Goal: Communication & Community: Connect with others

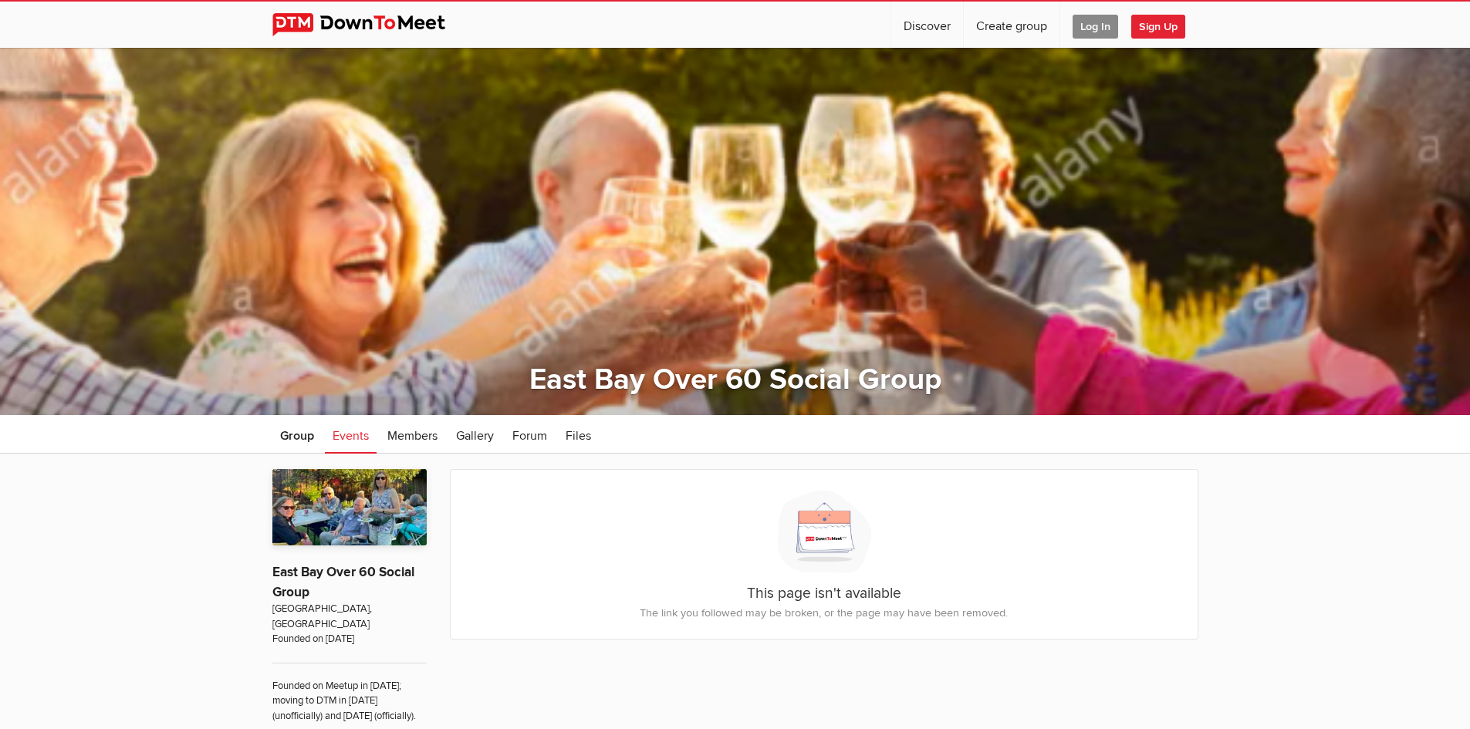
click at [1163, 22] on span "Sign Up" at bounding box center [1158, 27] width 54 height 24
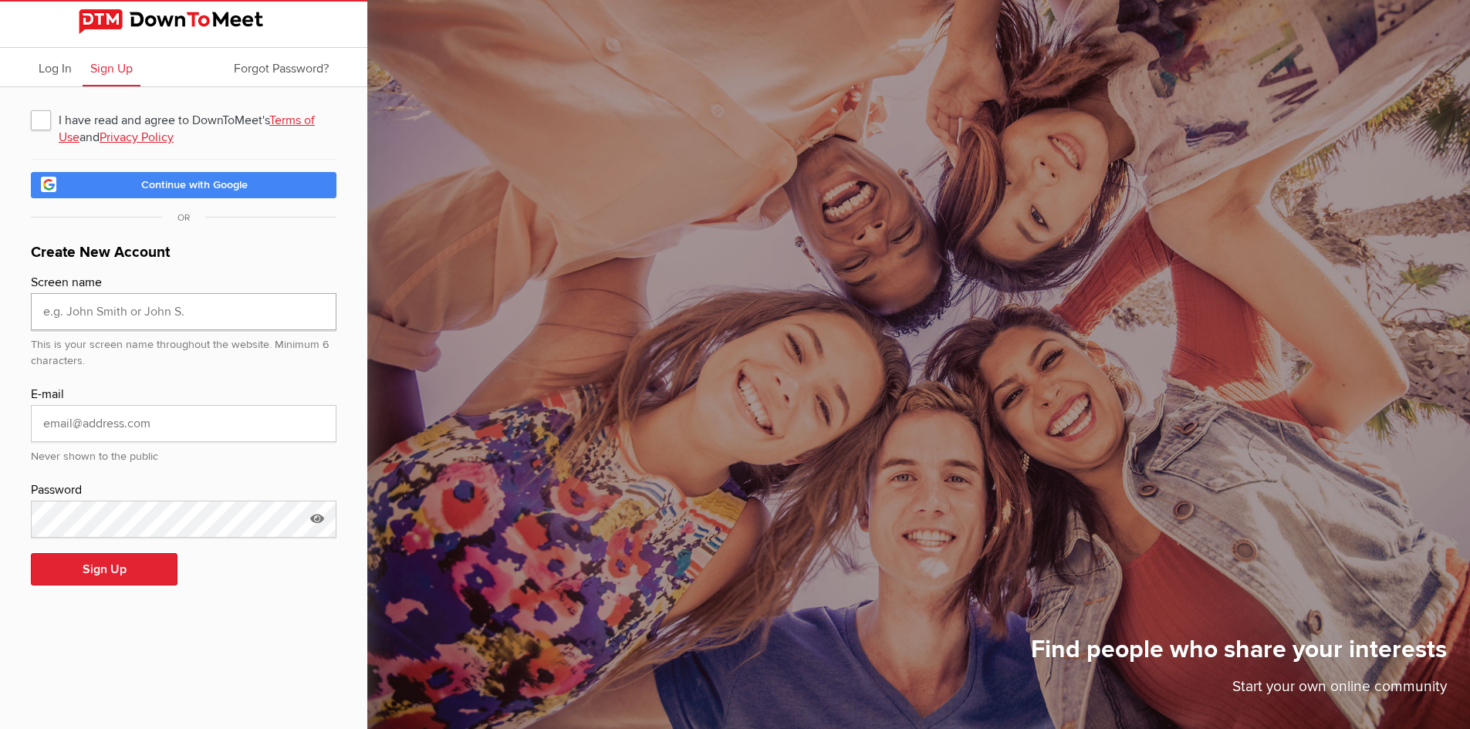
click at [88, 310] on input "text" at bounding box center [184, 311] width 306 height 37
type input "Manny"
click at [96, 427] on input "email" at bounding box center [184, 423] width 306 height 37
type input "q"
type input "mannyandrade555@gmail.com"
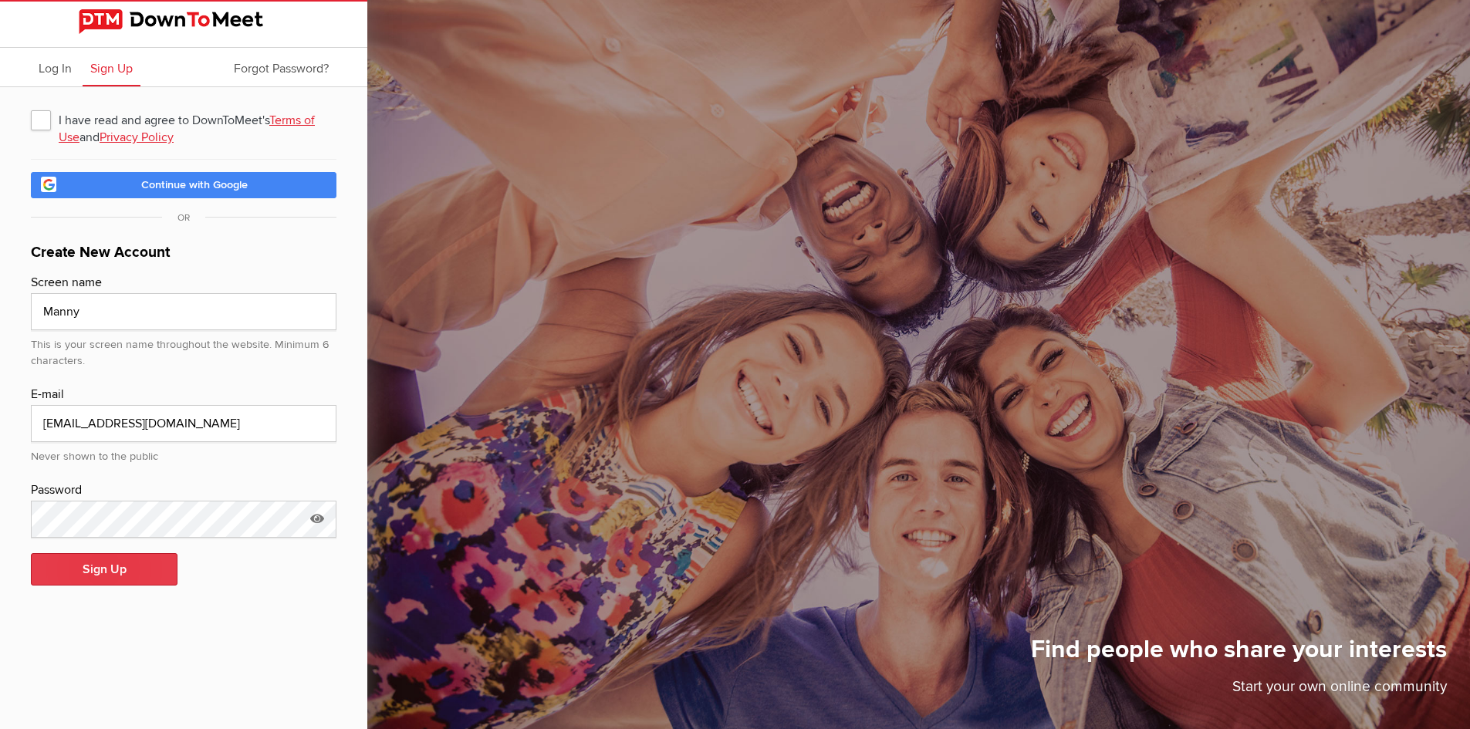
click at [89, 573] on button "Sign Up" at bounding box center [104, 569] width 147 height 32
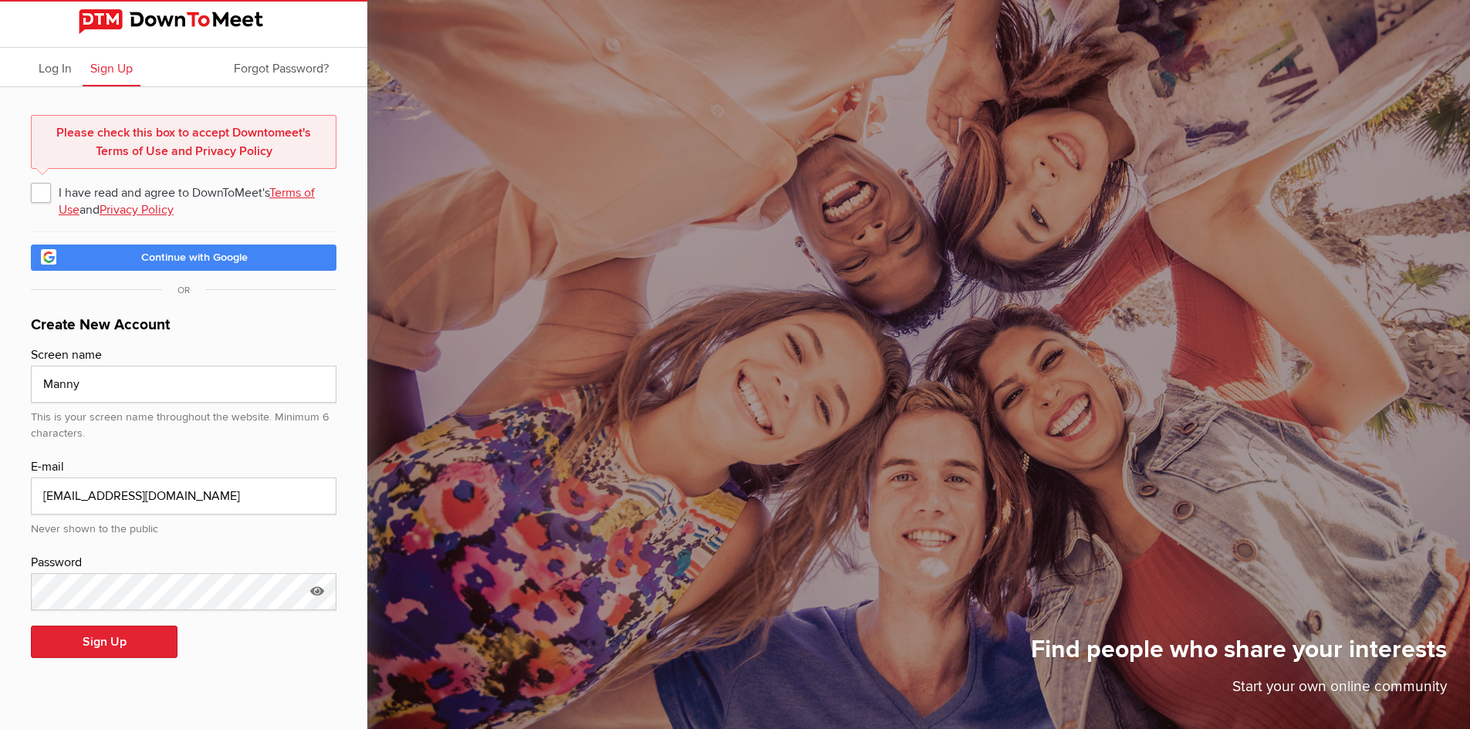
click at [46, 190] on span "I have read and agree to DownToMeet's Terms of Use and Privacy Policy" at bounding box center [184, 192] width 306 height 28
click at [31, 178] on input "I have read and agree to DownToMeet's Terms of Use and Privacy Policy" at bounding box center [30, 177] width 1 height 1
checkbox input "true"
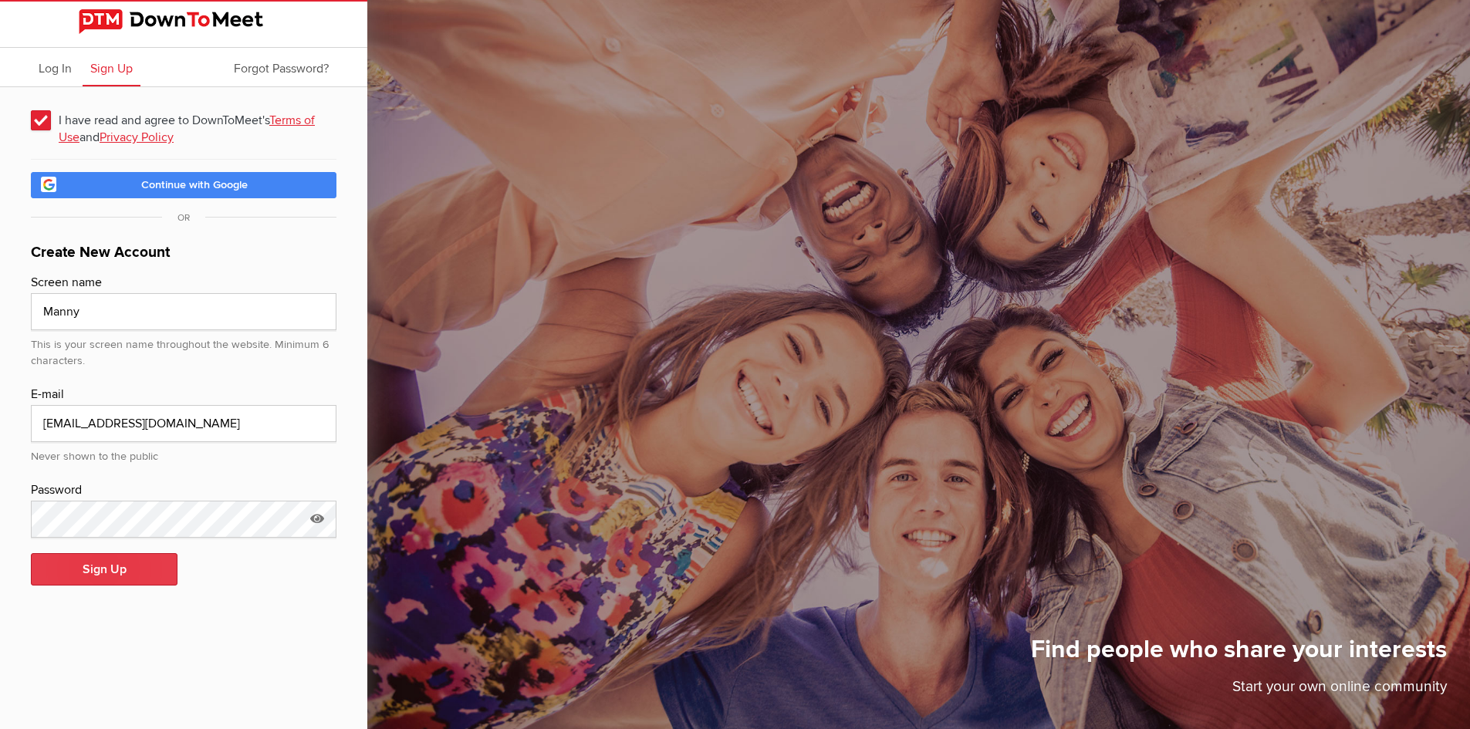
click at [93, 570] on button "Sign Up" at bounding box center [104, 569] width 147 height 32
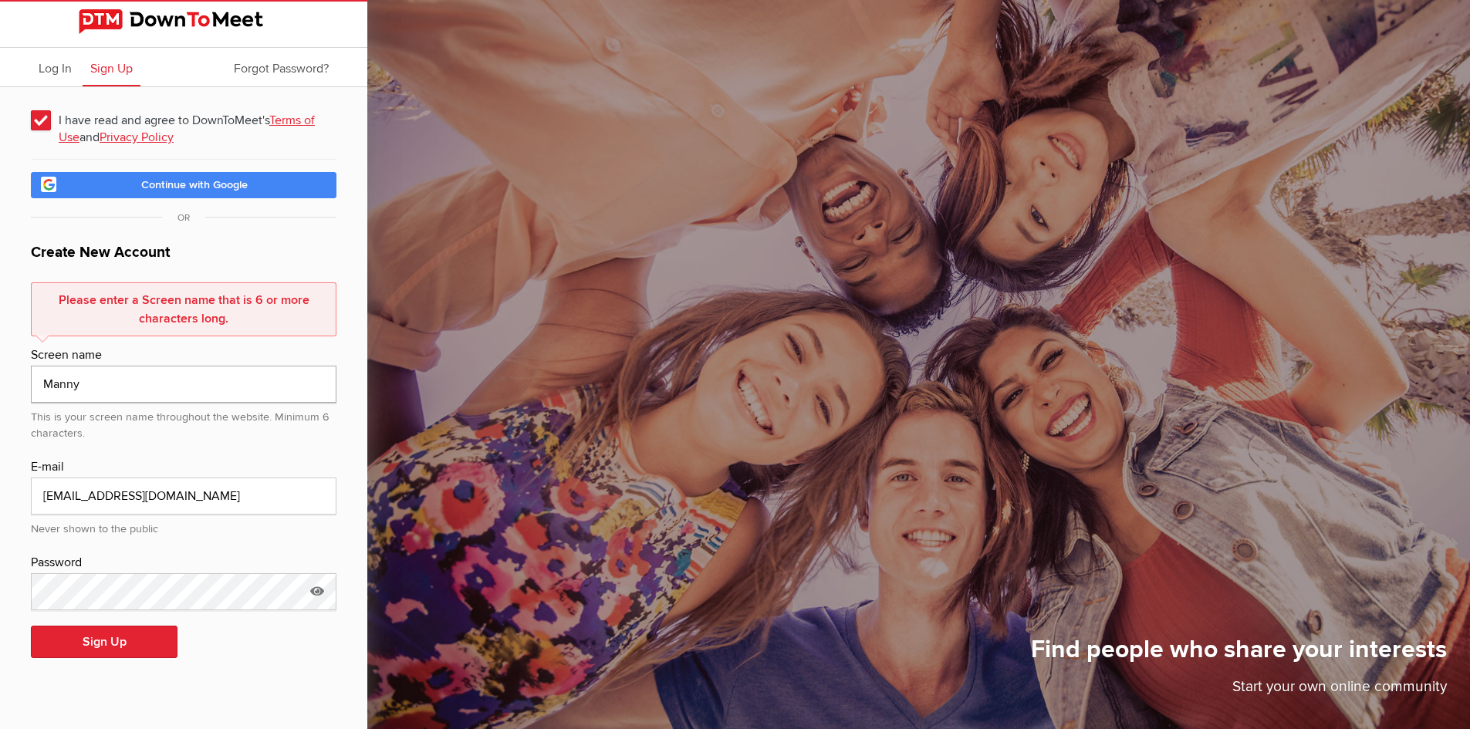
click at [93, 380] on input "Manny" at bounding box center [184, 384] width 306 height 37
click at [105, 387] on input "MannyA" at bounding box center [184, 384] width 306 height 37
click at [123, 382] on input "MannyMan" at bounding box center [184, 384] width 306 height 37
click at [117, 382] on input "MannyMan" at bounding box center [184, 384] width 306 height 37
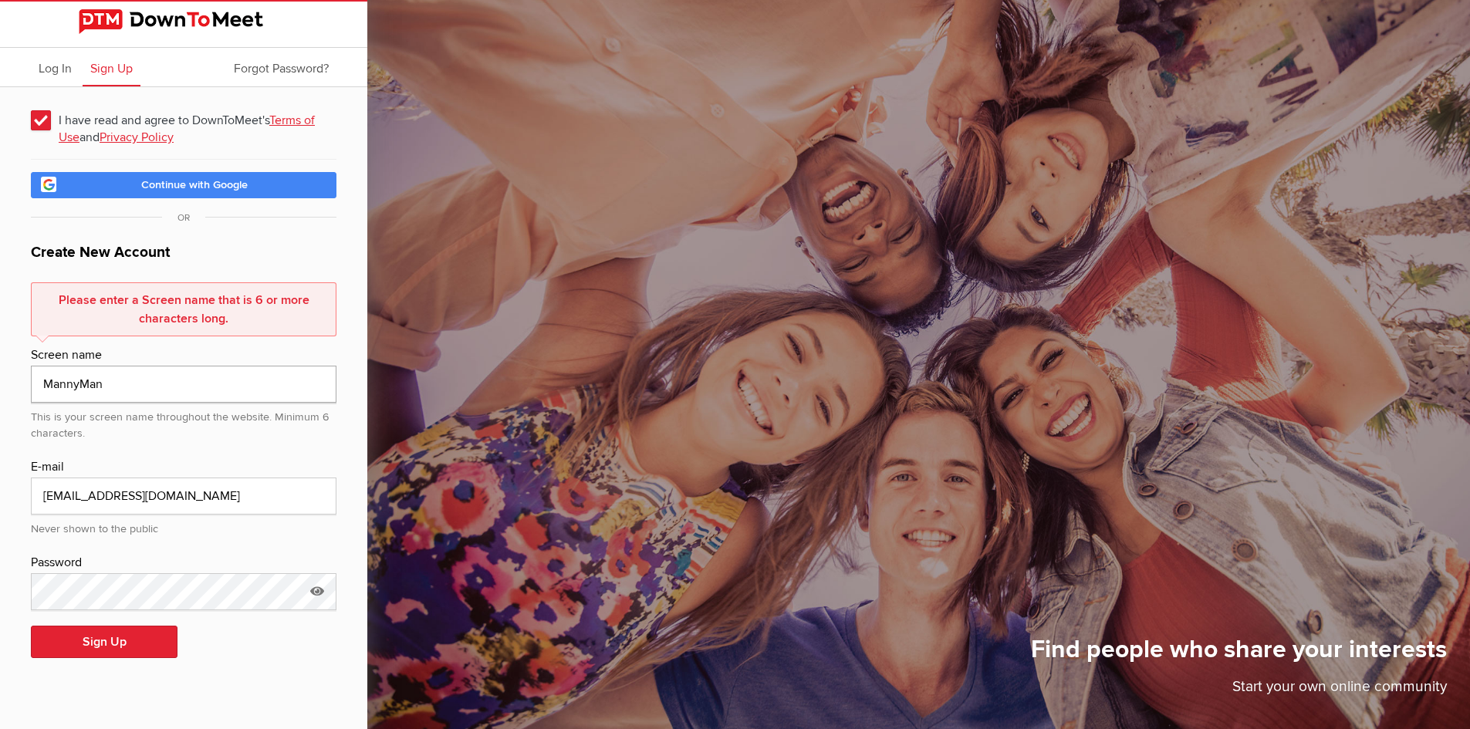
click at [106, 380] on input "MannyMan" at bounding box center [184, 384] width 306 height 37
click at [101, 386] on input "MannyMan" at bounding box center [184, 384] width 306 height 37
click at [89, 377] on input "Man" at bounding box center [184, 384] width 306 height 37
drag, startPoint x: 97, startPoint y: 378, endPoint x: 96, endPoint y: 389, distance: 10.9
click at [96, 386] on input "Manny" at bounding box center [184, 384] width 306 height 37
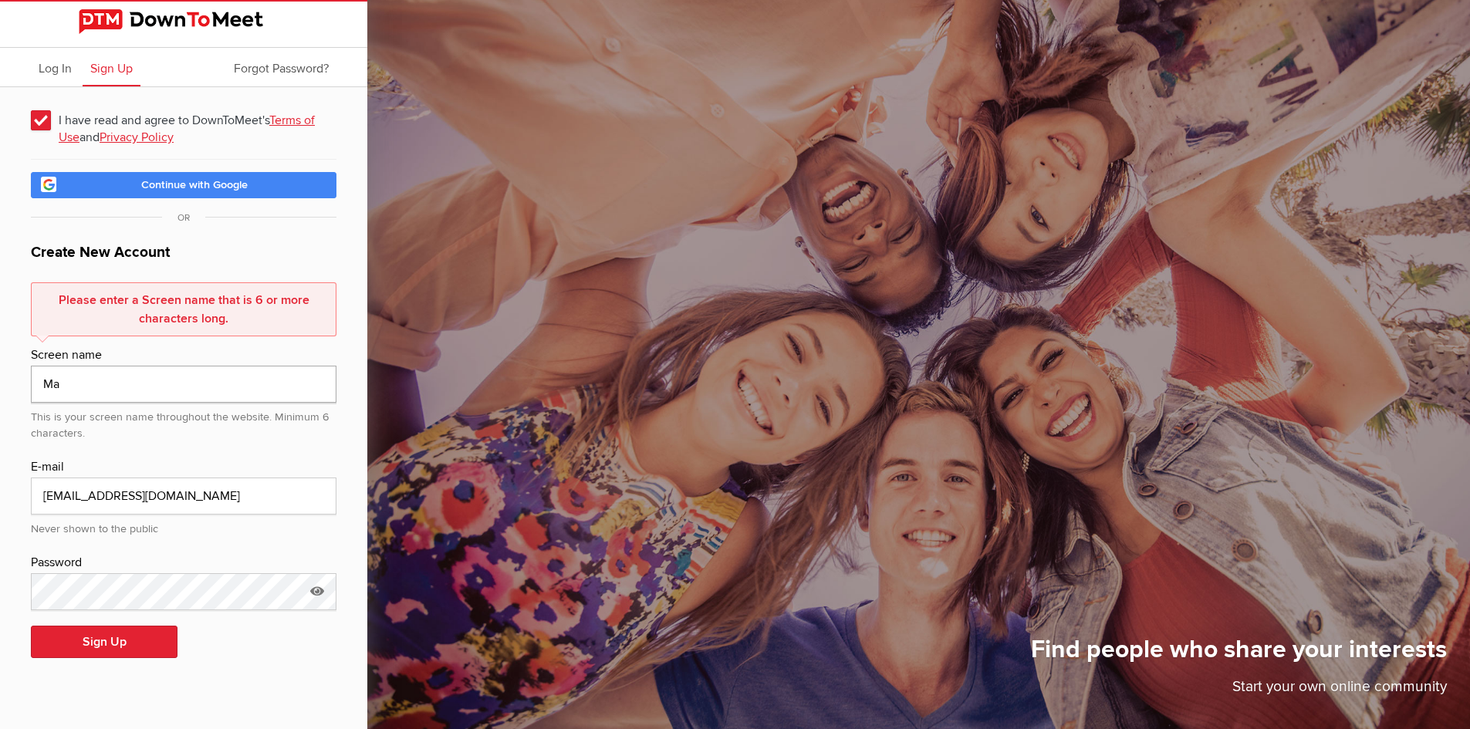
type input "M"
click at [84, 389] on input "text" at bounding box center [184, 384] width 306 height 37
type input "R"
type input "East Bay Manny"
click at [119, 637] on button "Sign Up" at bounding box center [104, 642] width 147 height 32
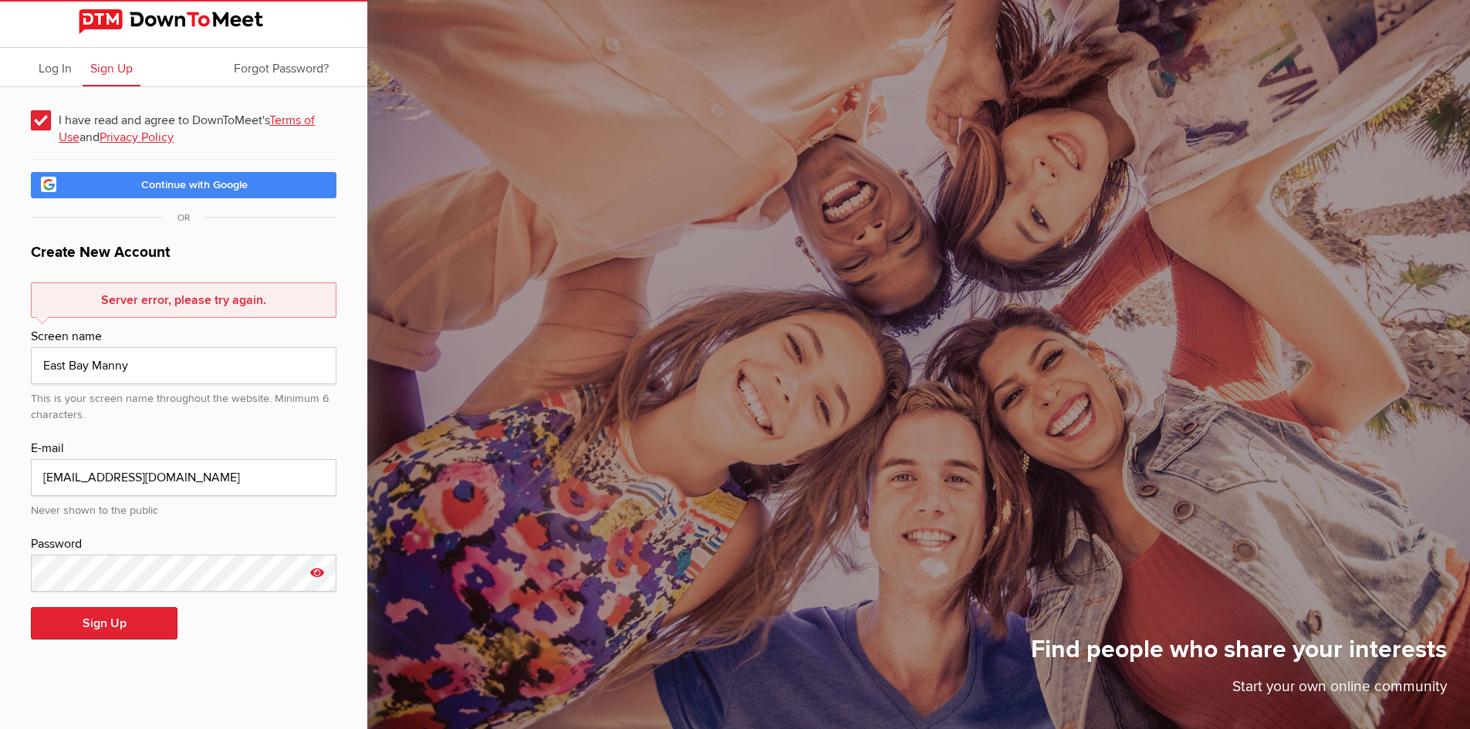
click at [316, 568] on icon at bounding box center [317, 572] width 23 height 35
click at [319, 573] on icon at bounding box center [317, 572] width 23 height 35
click at [105, 610] on button "Sign Up" at bounding box center [104, 623] width 147 height 32
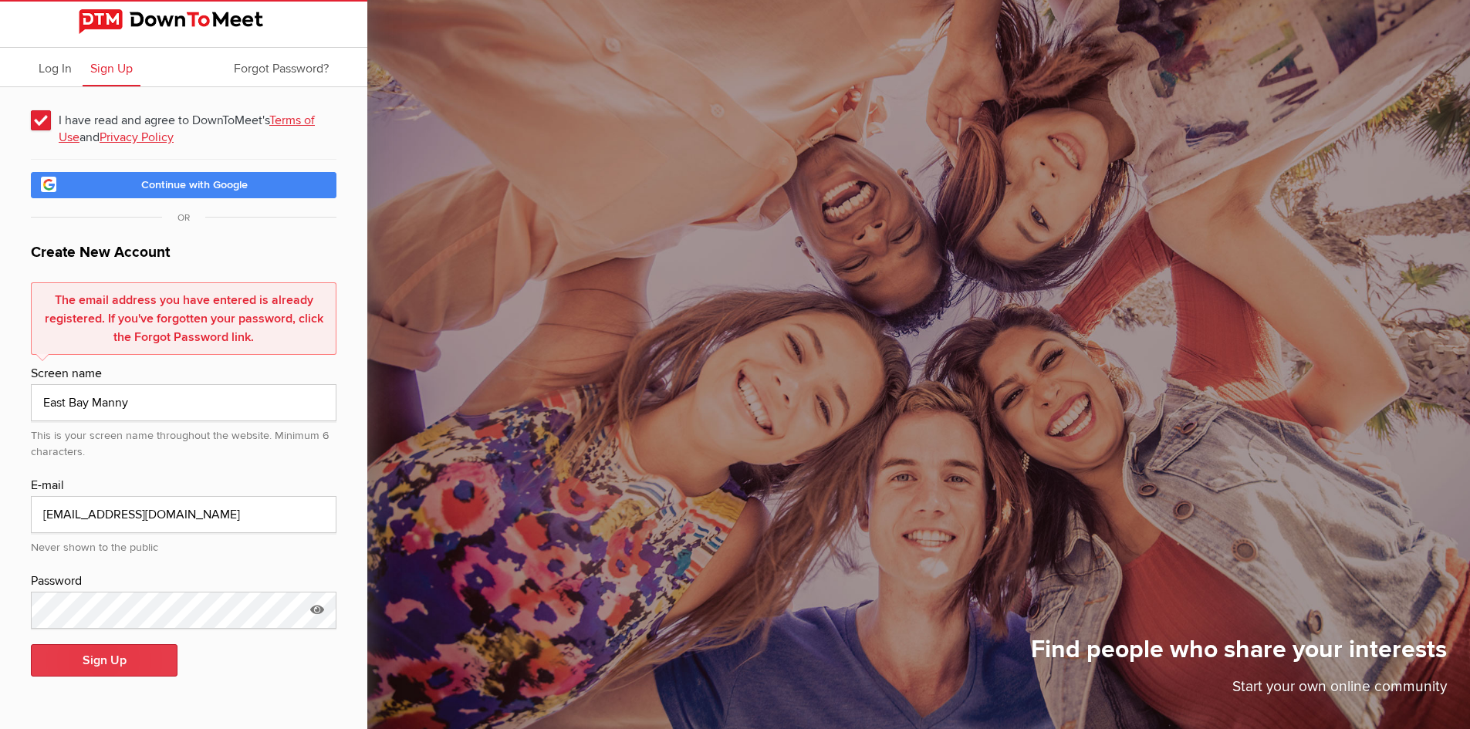
click at [113, 661] on button "Sign Up" at bounding box center [104, 660] width 147 height 32
click at [39, 68] on span "Log In" at bounding box center [55, 68] width 33 height 15
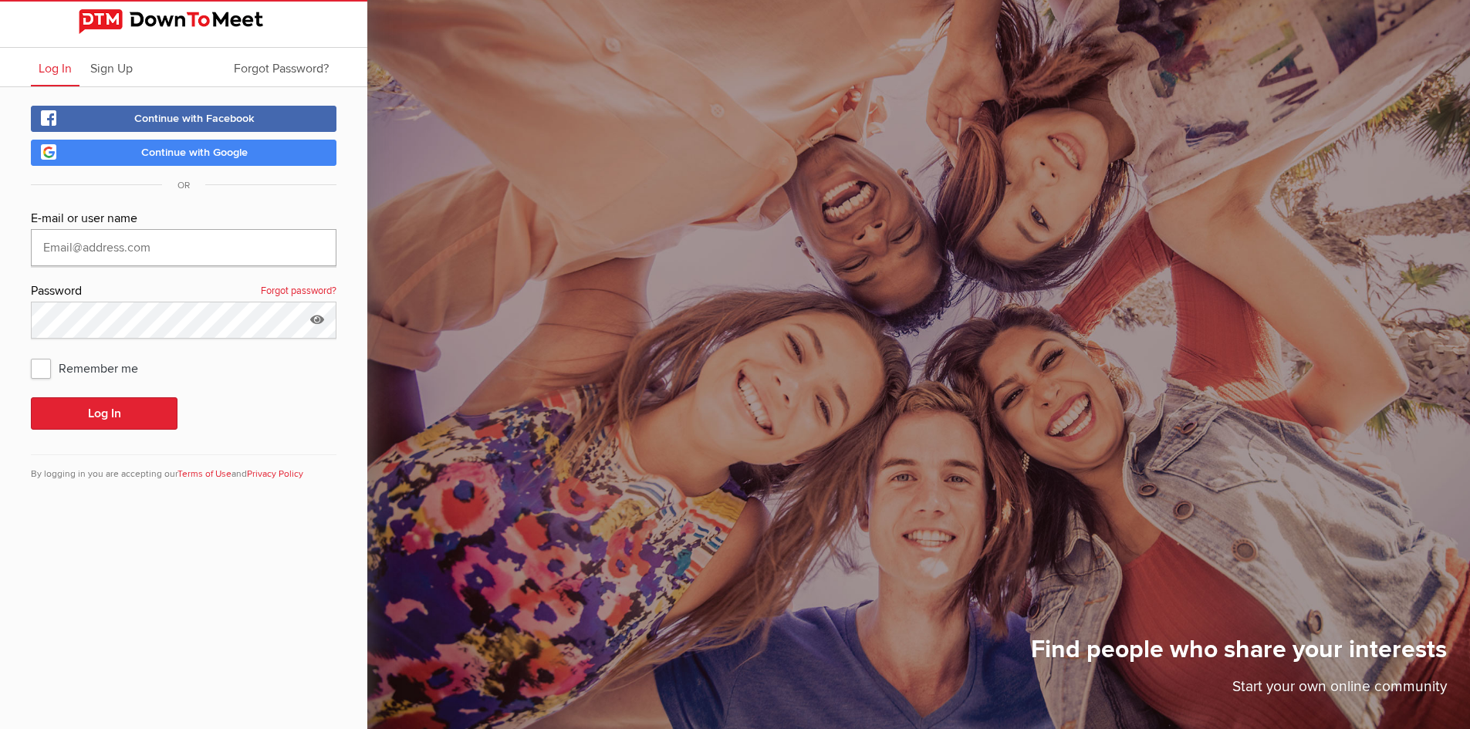
click at [99, 255] on input "text" at bounding box center [184, 247] width 306 height 37
type input "East Bay Manny"
drag, startPoint x: 42, startPoint y: 367, endPoint x: 56, endPoint y: 387, distance: 24.0
click at [43, 370] on span "Remember me" at bounding box center [92, 368] width 123 height 28
click at [31, 354] on input "Remember me" at bounding box center [30, 353] width 1 height 1
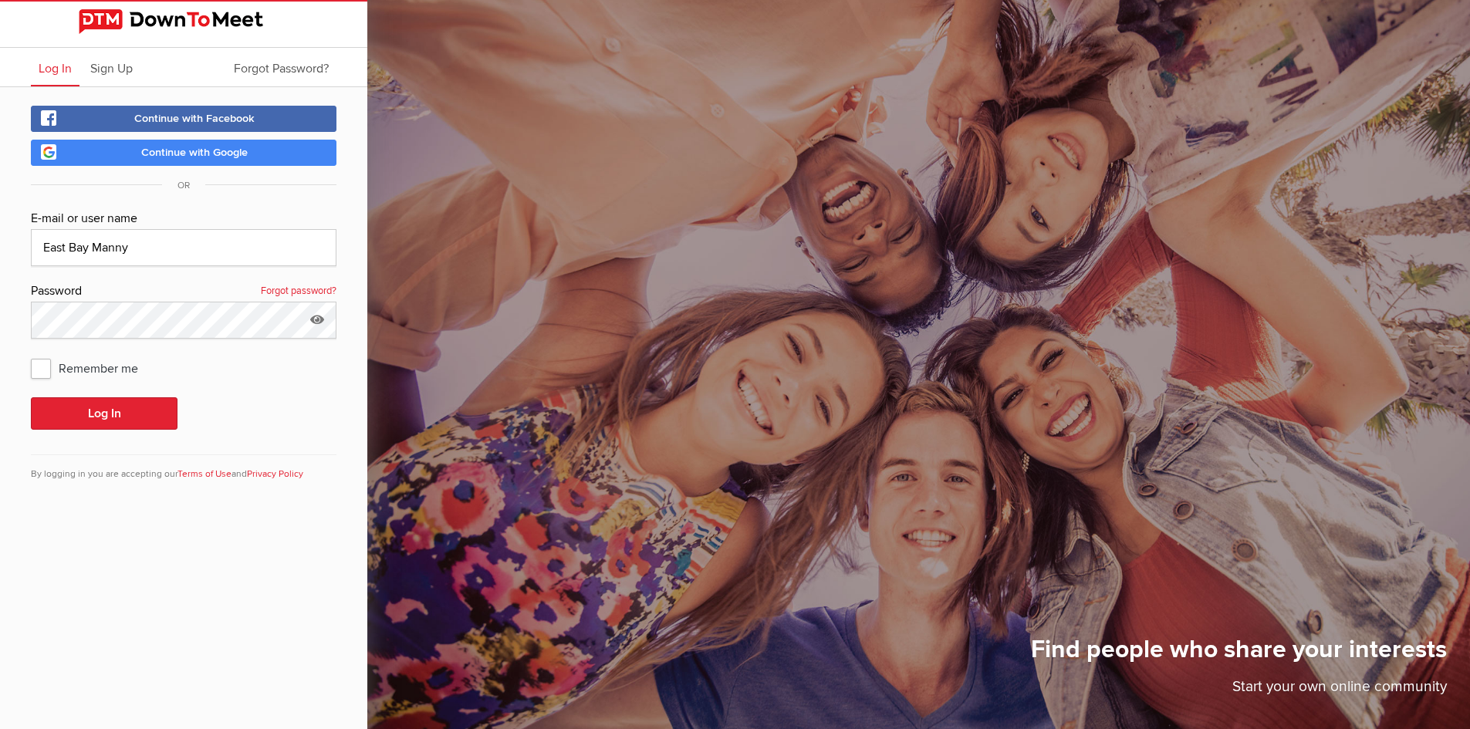
checkbox input "true"
click at [98, 428] on button "Log In" at bounding box center [104, 413] width 147 height 32
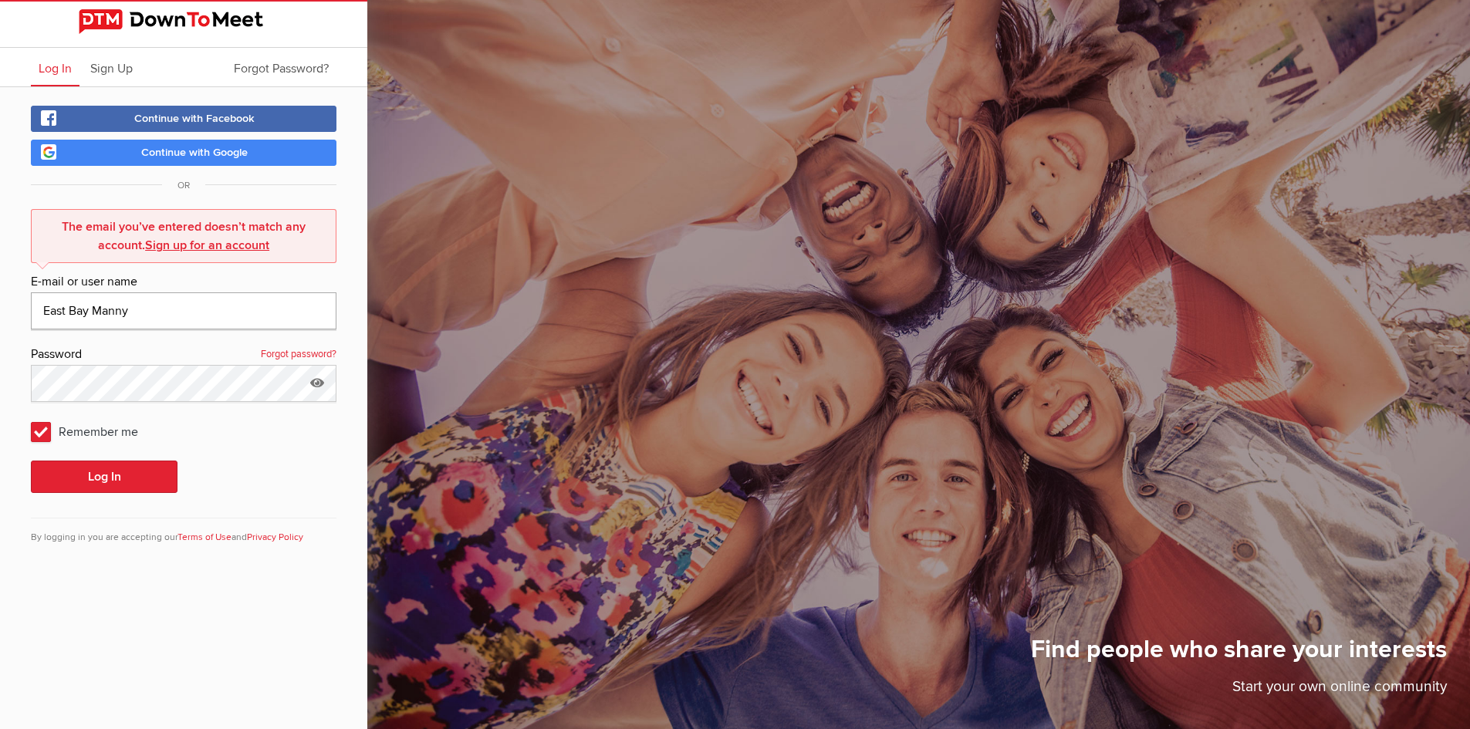
click at [138, 318] on input "East Bay Manny" at bounding box center [184, 310] width 306 height 37
type input "E"
type input "mannyandrade555@gmail.com"
click at [131, 476] on button "Log In" at bounding box center [104, 477] width 147 height 32
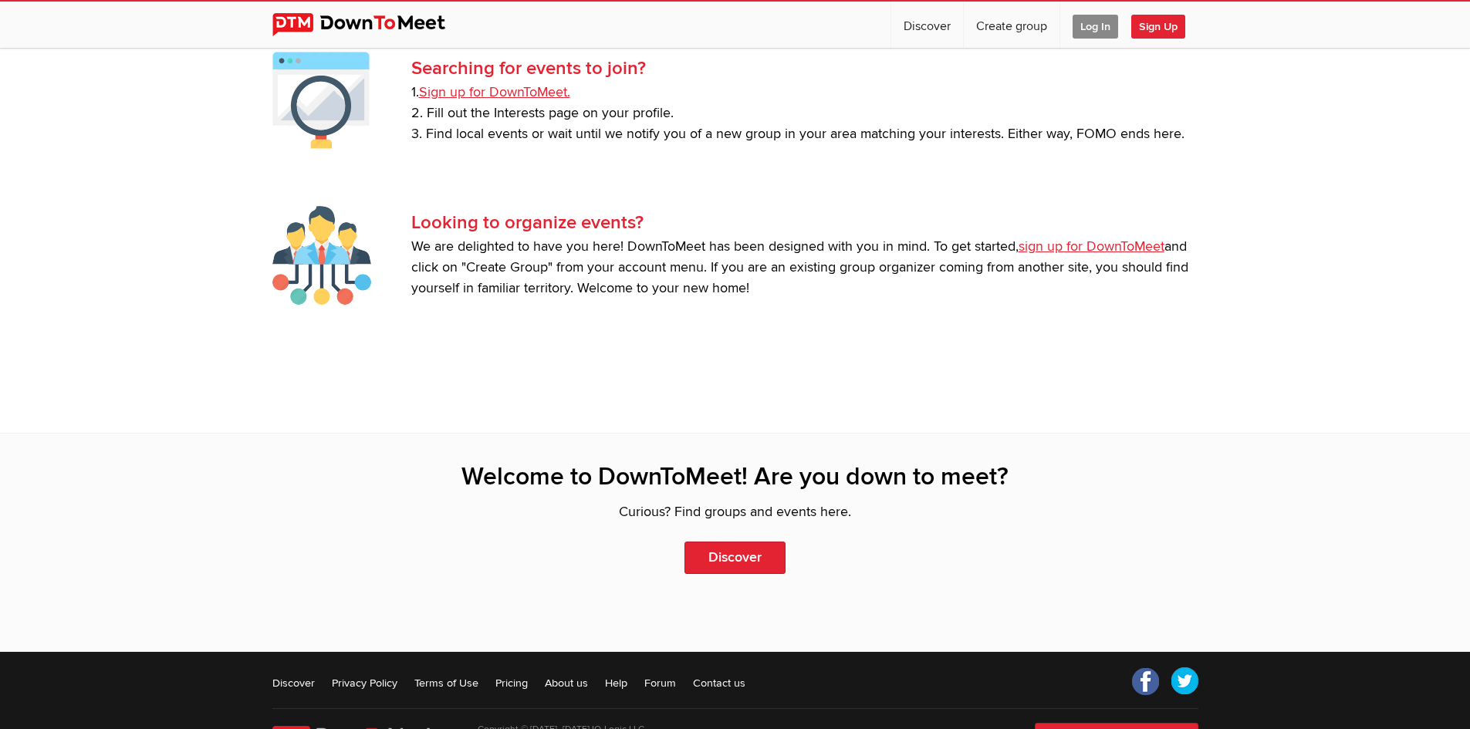
scroll to position [3290, 0]
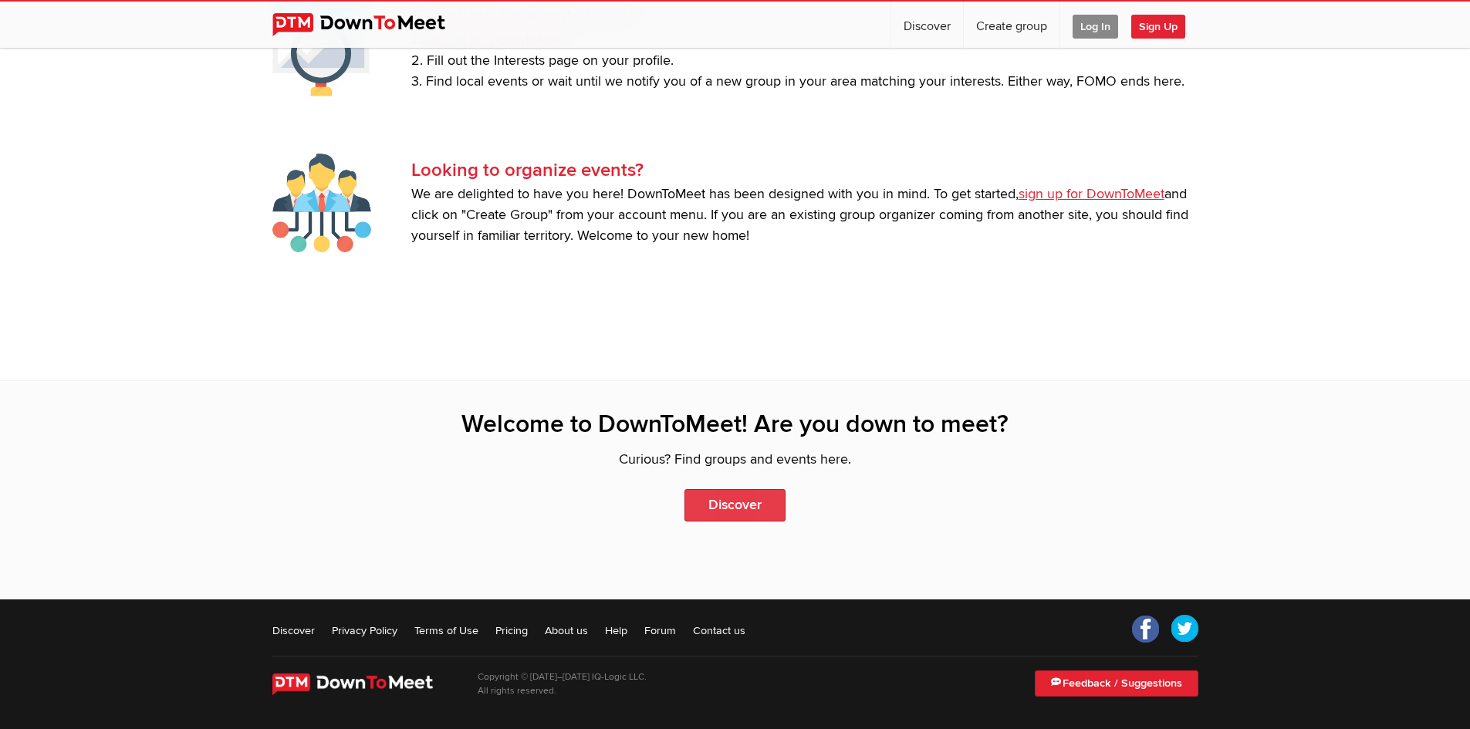
click at [741, 503] on link "Discover" at bounding box center [734, 505] width 101 height 32
select select "null"
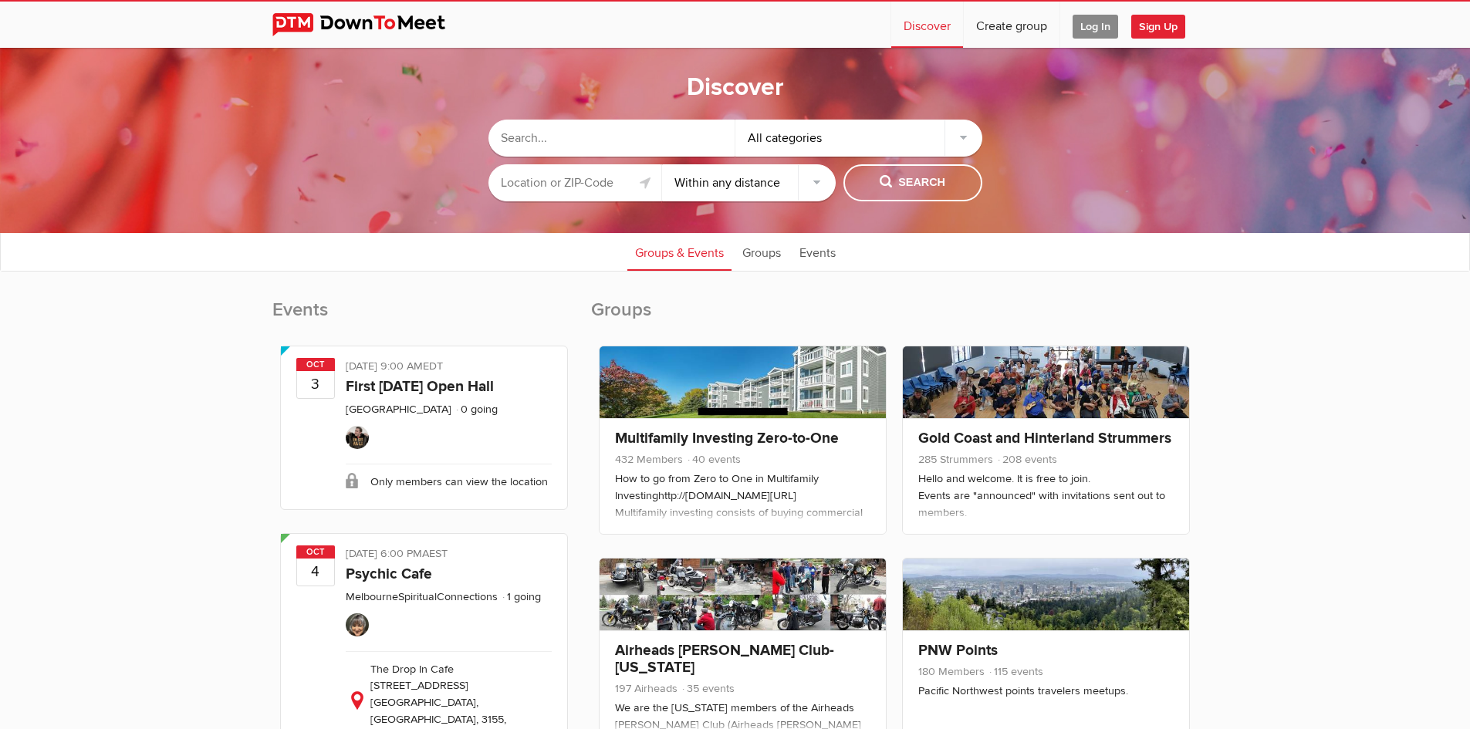
click at [522, 139] on input "text" at bounding box center [611, 138] width 247 height 37
type input "60 +"
click at [886, 177] on span "Search" at bounding box center [913, 182] width 66 height 17
click at [566, 182] on input "text" at bounding box center [575, 182] width 174 height 37
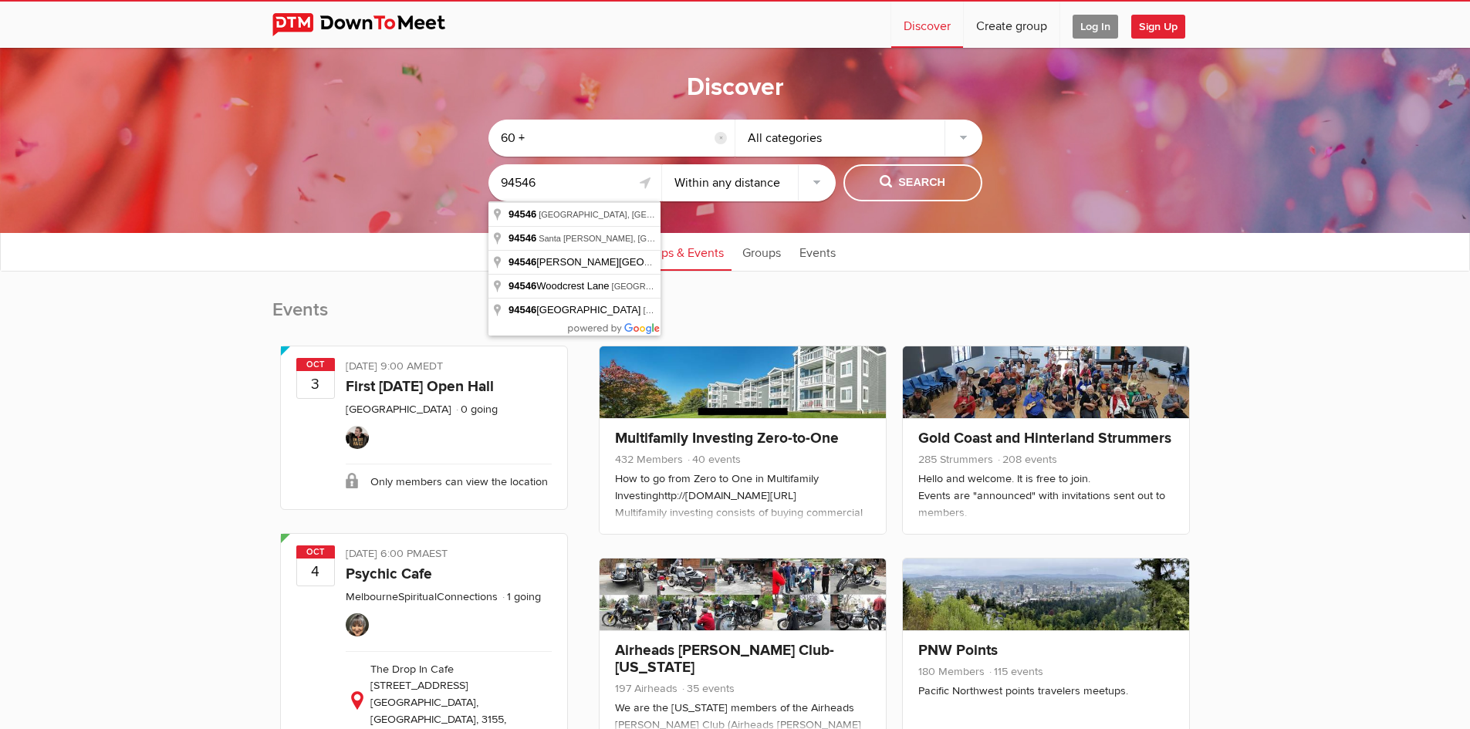
type input "94546"
click at [808, 179] on select "Within 10 miles Within 25 miles Within 50 miles Within 100 miles Within any dis…" at bounding box center [749, 182] width 174 height 37
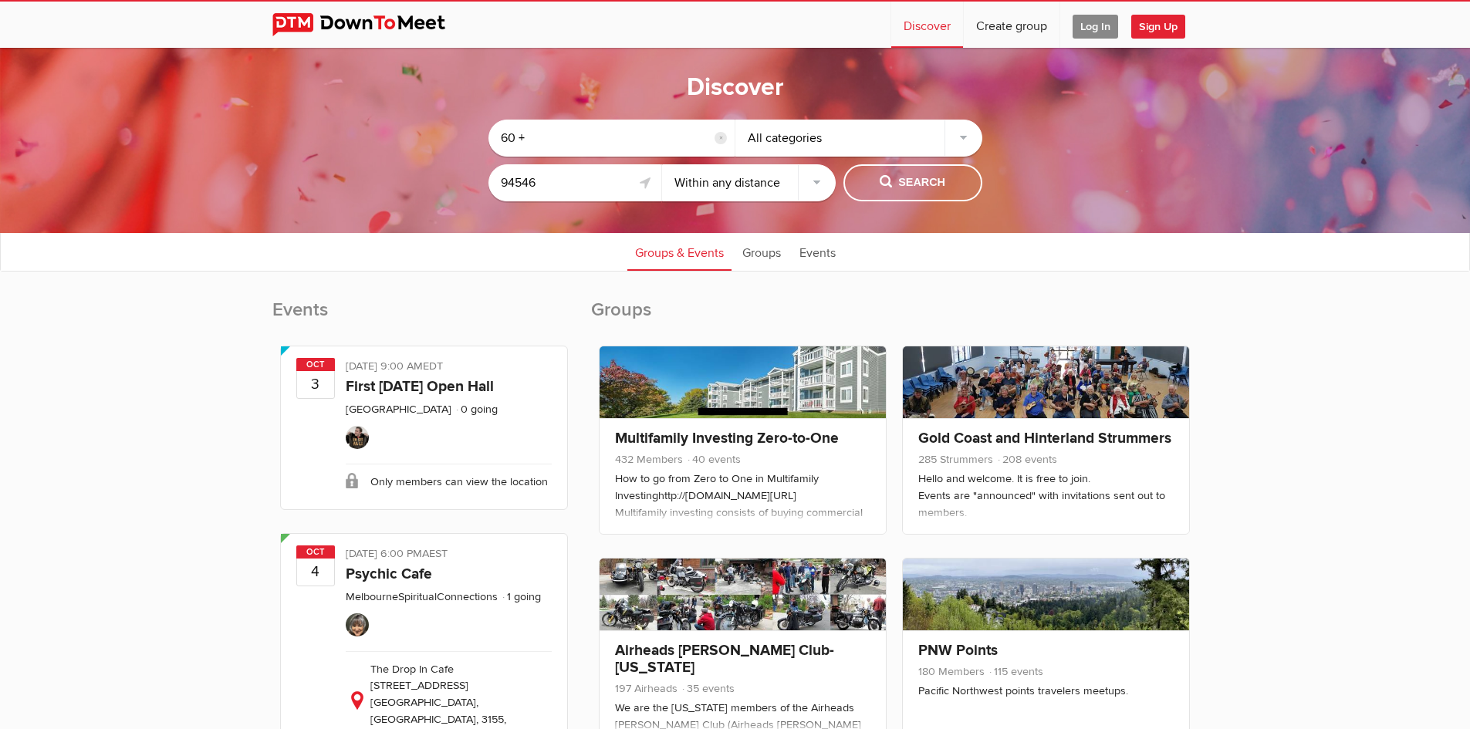
select select "25"
click at [662, 164] on select "Within 10 miles Within 25 miles Within 50 miles Within 100 miles Within any dis…" at bounding box center [749, 182] width 174 height 37
click at [895, 178] on span "Search" at bounding box center [913, 182] width 66 height 17
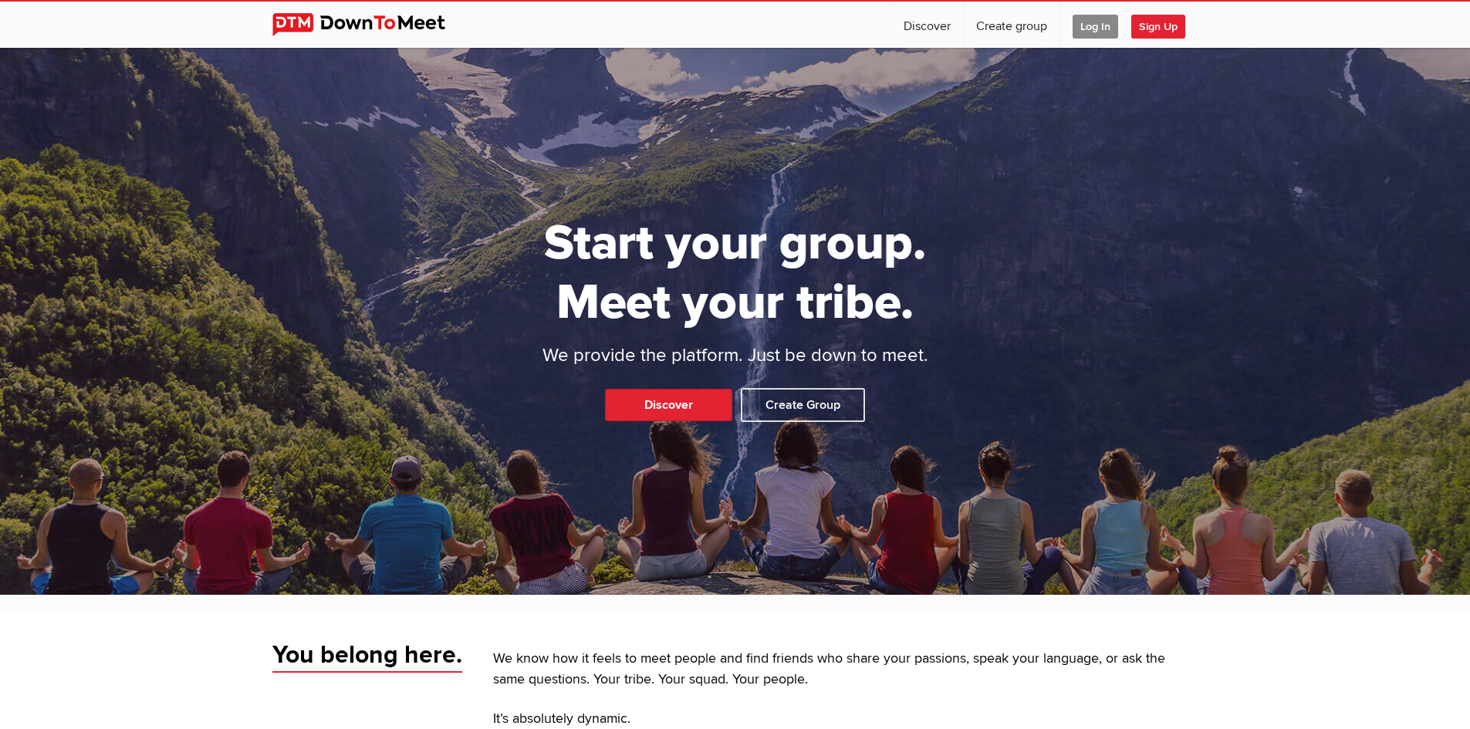
click at [1103, 23] on span "Log In" at bounding box center [1095, 27] width 46 height 24
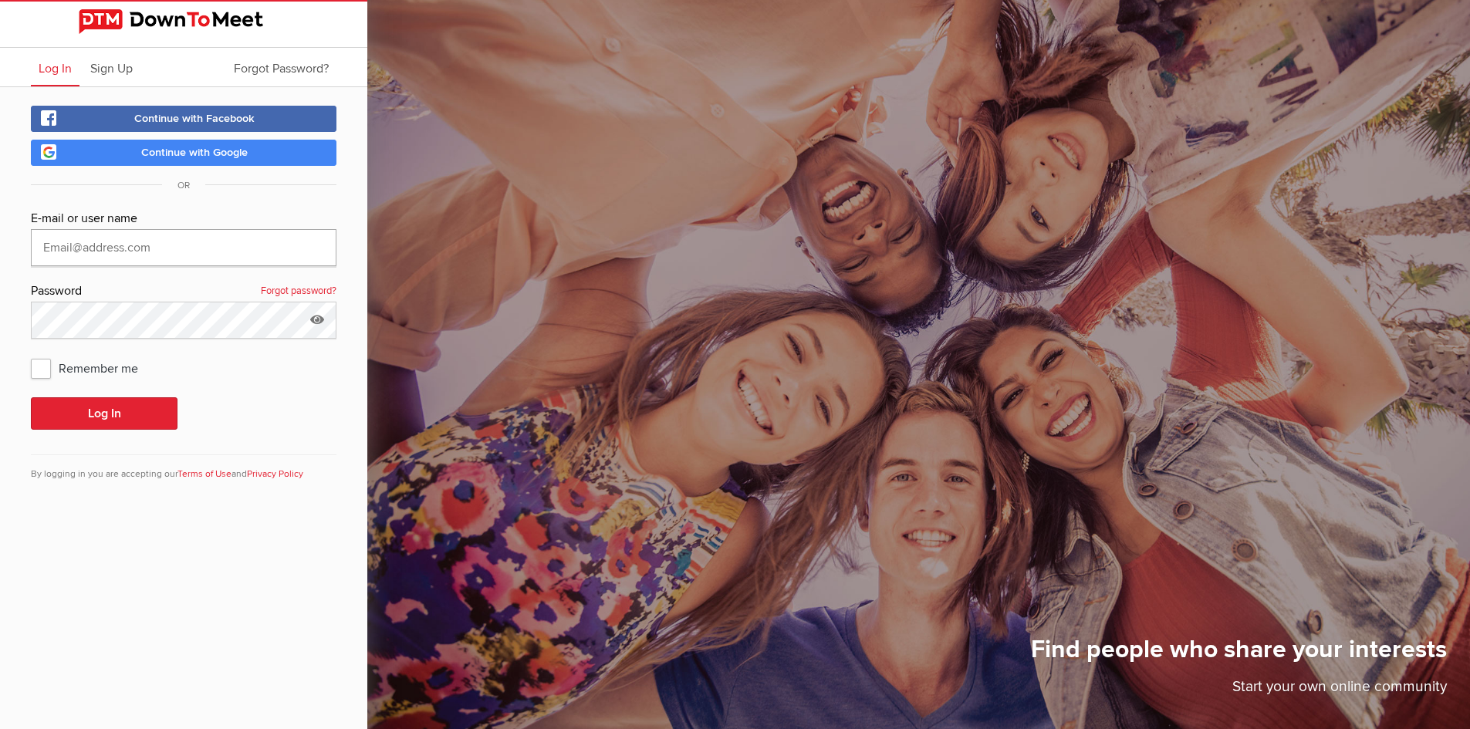
type input "mannyandrade555@gmail.com"
click at [39, 369] on span "Remember me" at bounding box center [92, 368] width 123 height 28
click at [31, 354] on input "Remember me" at bounding box center [30, 353] width 1 height 1
checkbox input "true"
click at [73, 421] on button "Log In" at bounding box center [104, 413] width 147 height 32
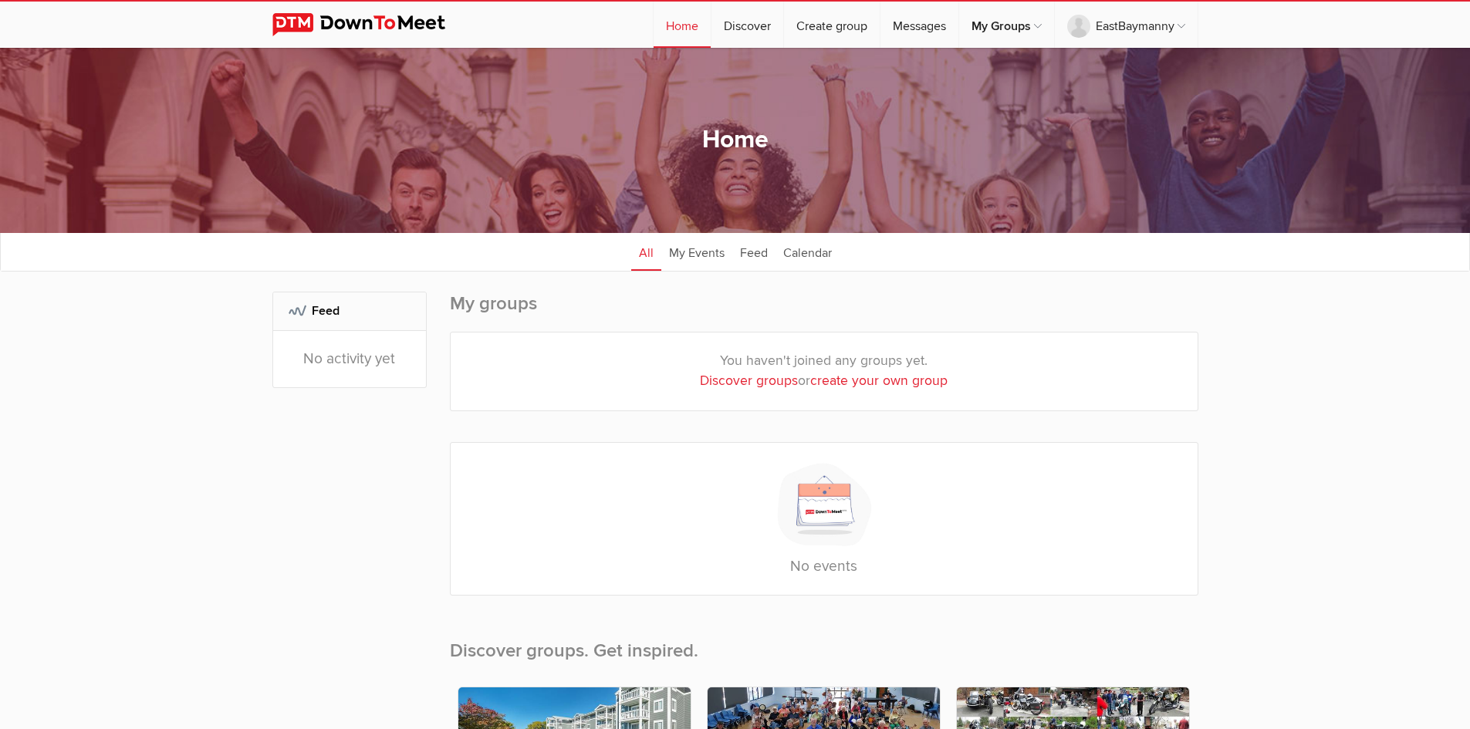
click at [752, 378] on link "Discover groups" at bounding box center [749, 381] width 98 height 16
select select "null"
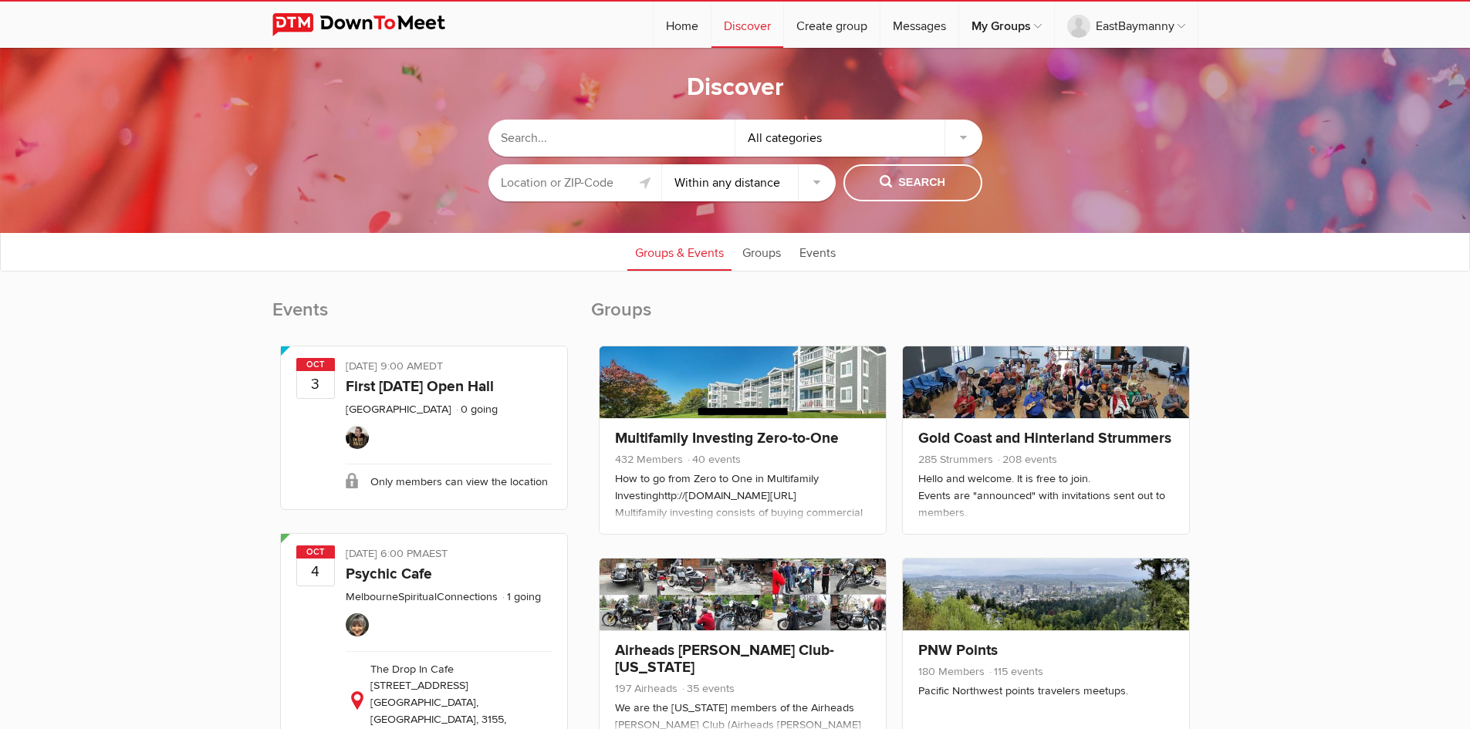
click at [563, 132] on input "text" at bounding box center [611, 138] width 247 height 37
click at [566, 187] on input "text" at bounding box center [575, 182] width 174 height 37
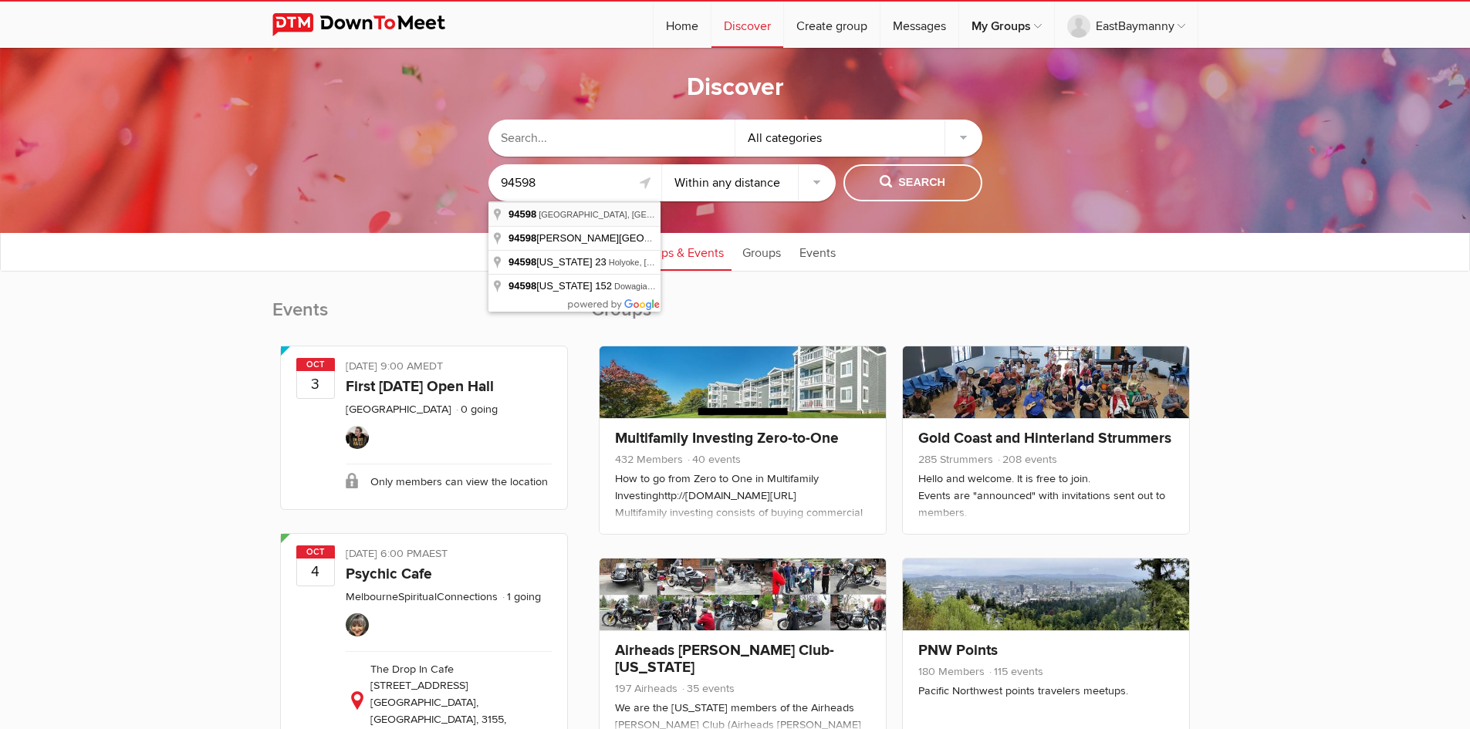
type input "Walnut Creek, CA 94598, USA"
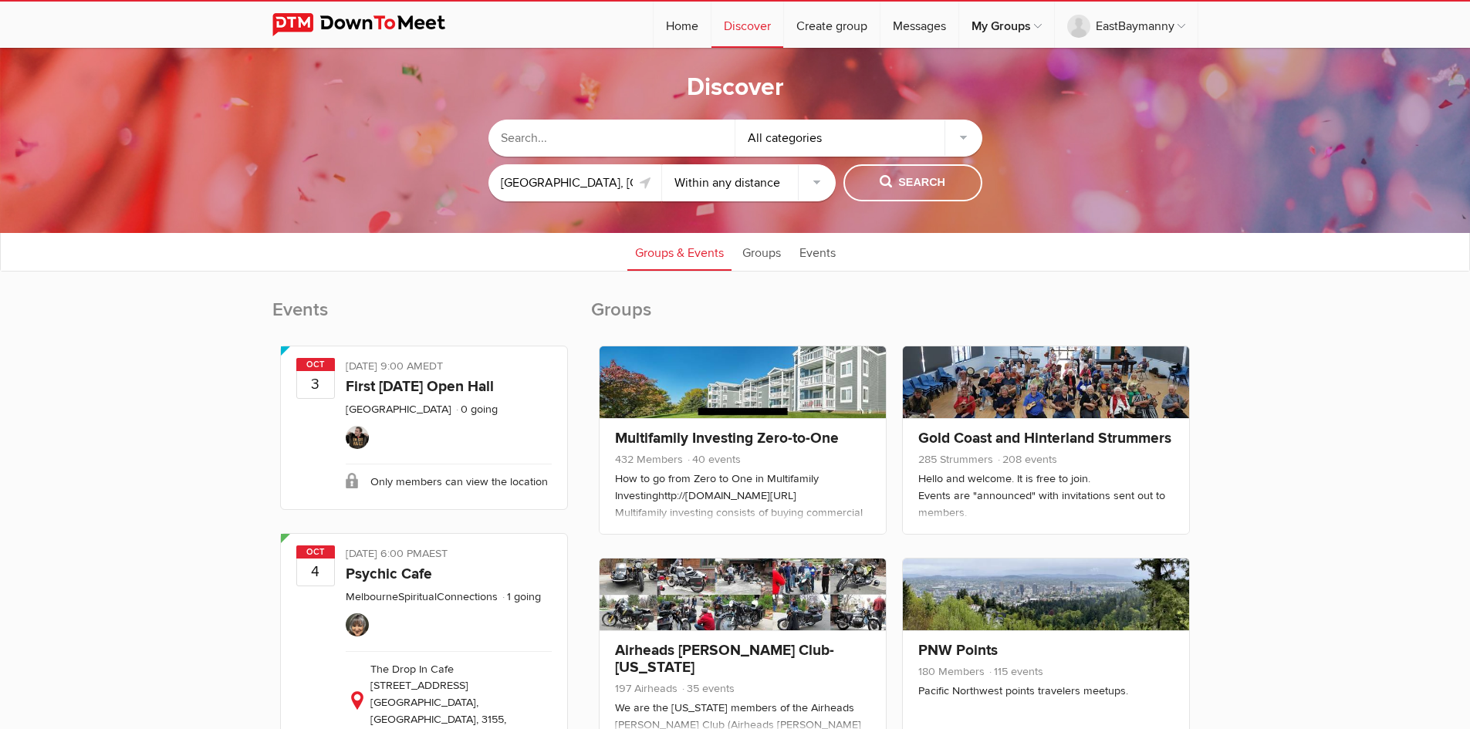
click at [810, 180] on select "Within 10 miles Within 25 miles Within 50 miles Within 100 miles Within any dis…" at bounding box center [749, 182] width 174 height 37
select select "10"
click at [662, 164] on select "Within 10 miles Within 25 miles Within 50 miles Within 100 miles Within any dis…" at bounding box center [749, 182] width 174 height 37
click at [923, 178] on span "Search" at bounding box center [913, 182] width 66 height 17
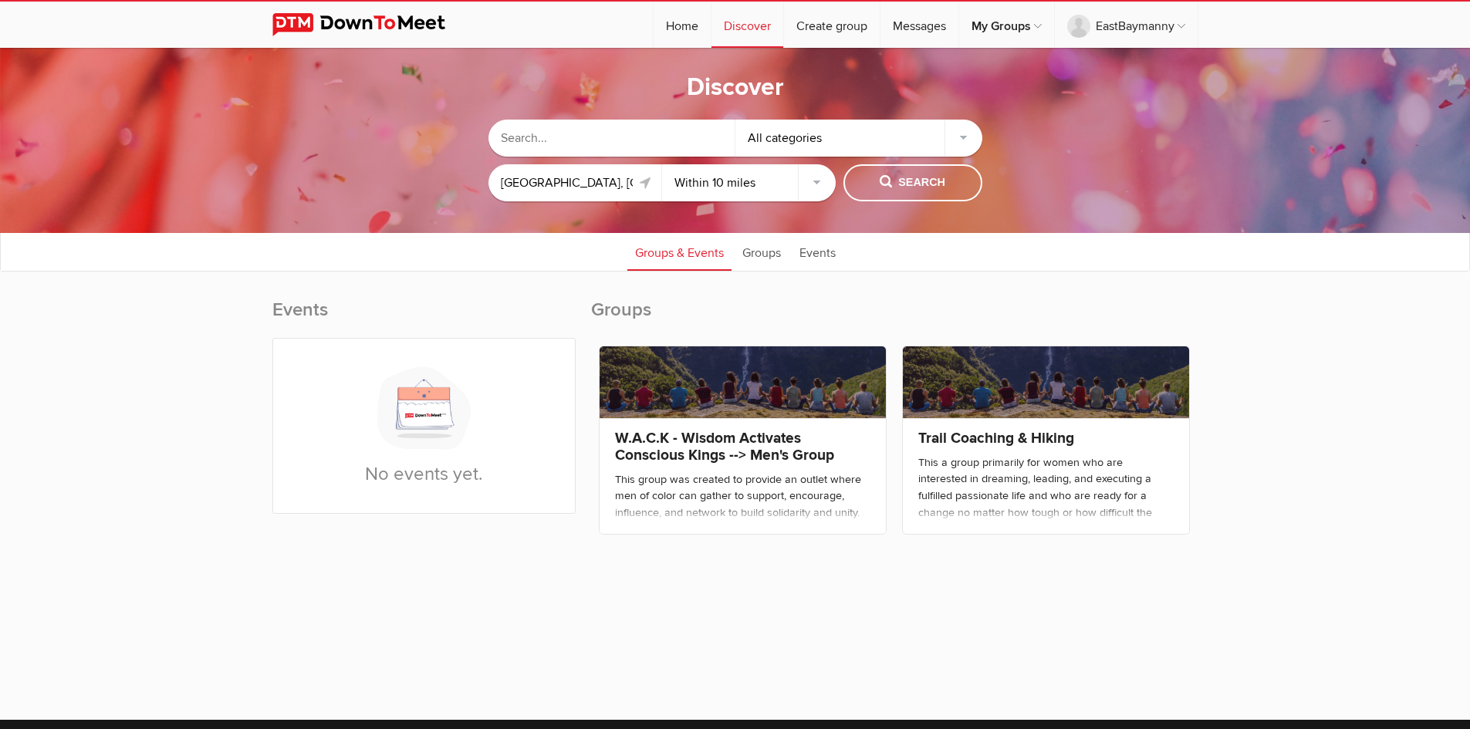
click at [640, 181] on link at bounding box center [646, 183] width 19 height 19
click at [621, 180] on input "Walnut Creek, CA 94598, USA" at bounding box center [575, 182] width 174 height 37
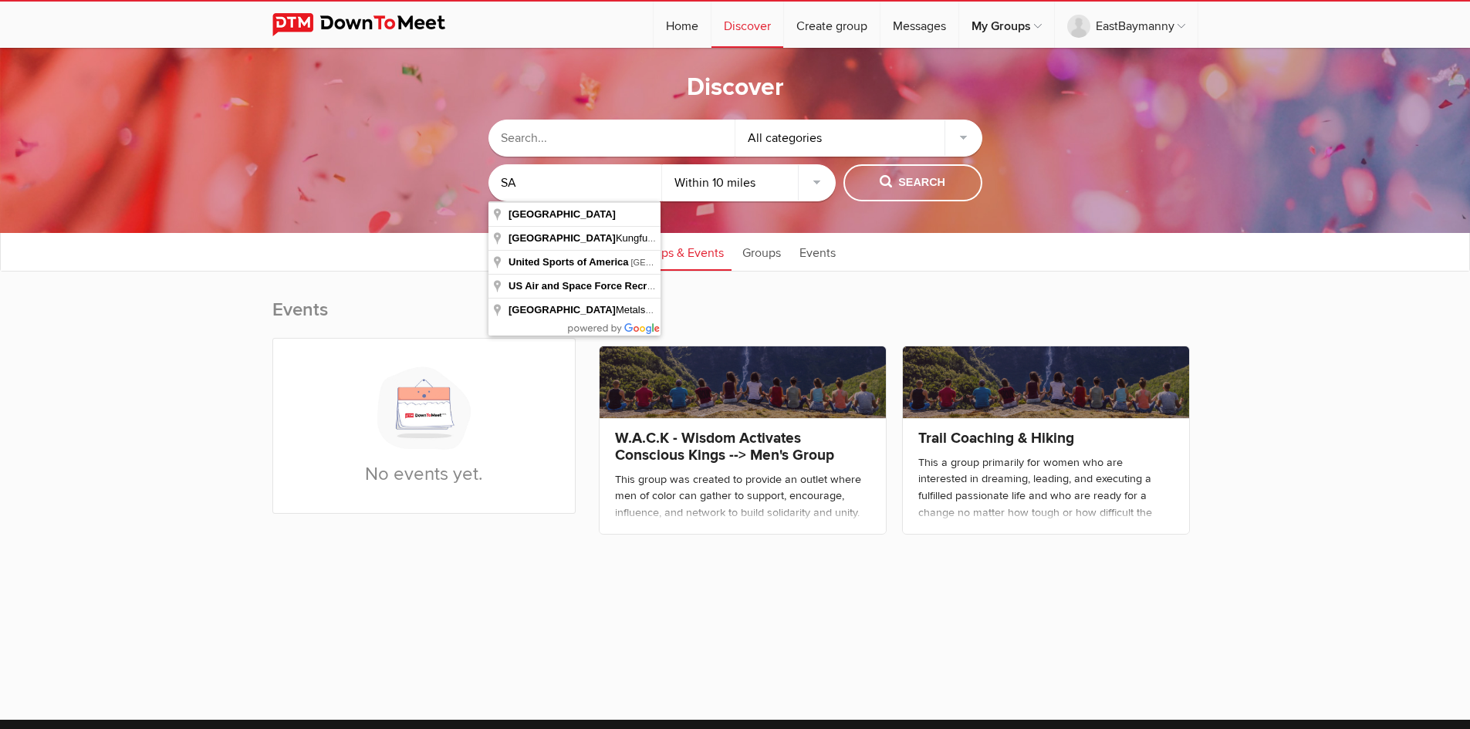
type input "A"
type input "94546"
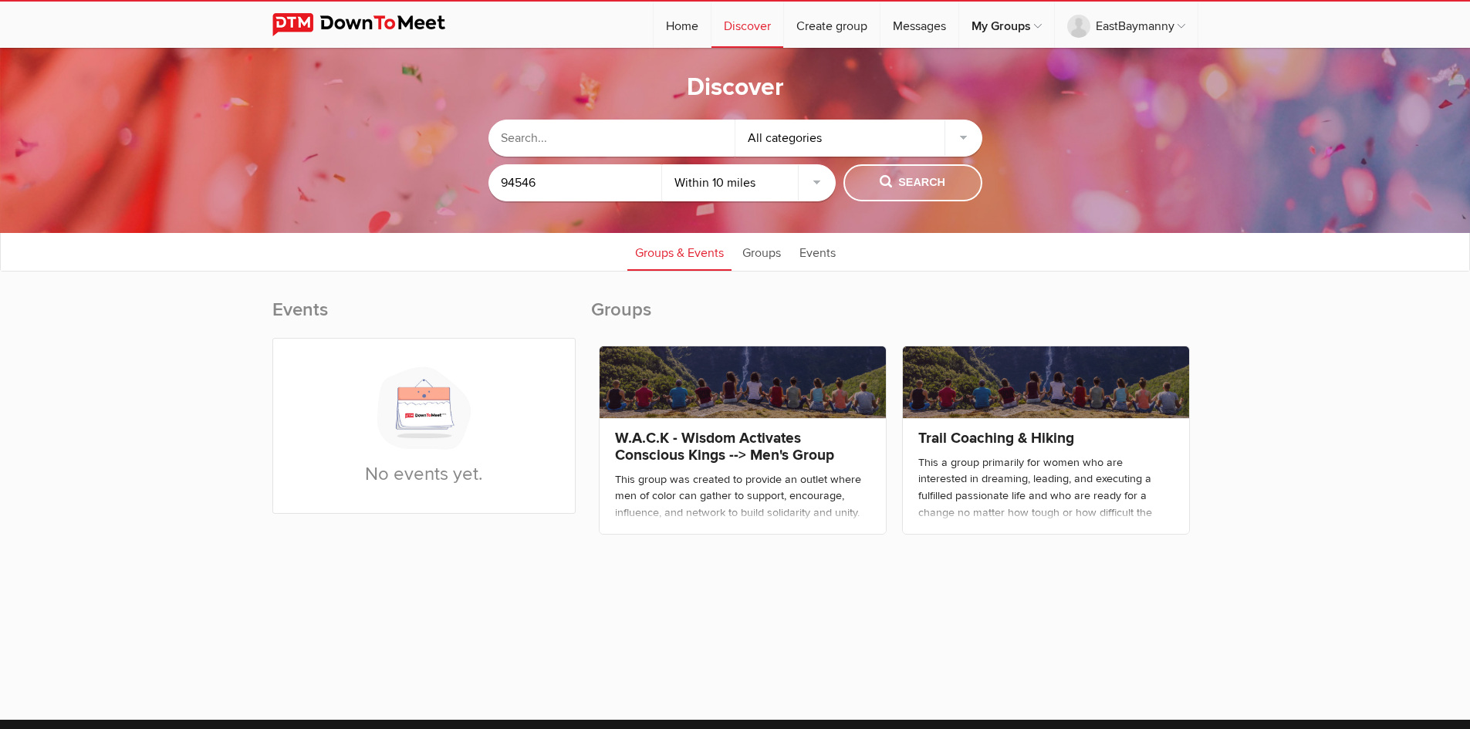
click at [895, 175] on span "Search" at bounding box center [913, 182] width 66 height 17
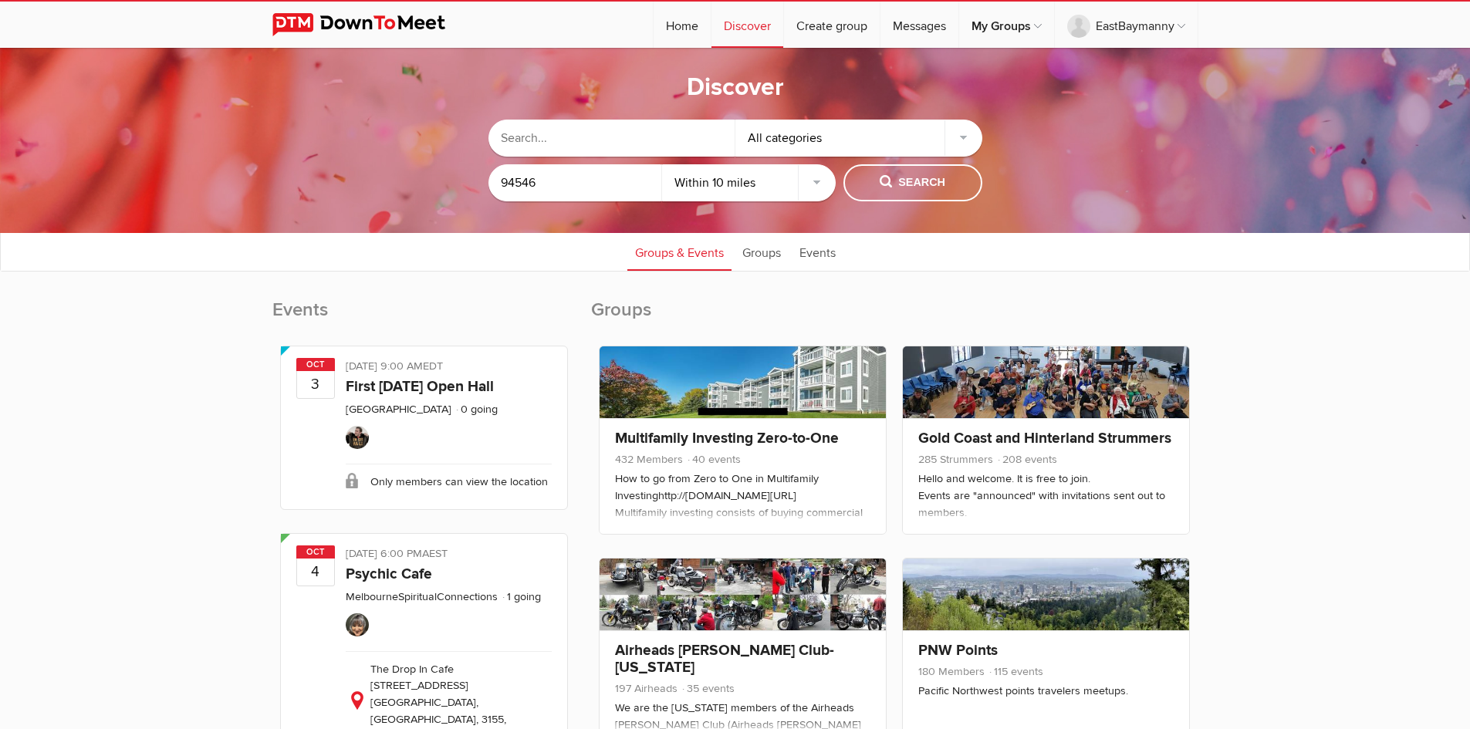
click at [812, 177] on select "Within 10 miles Within 25 miles Within 50 miles Within 100 miles Within any dis…" at bounding box center [749, 182] width 174 height 37
select select "25"
click at [662, 164] on select "Within 10 miles Within 25 miles Within 50 miles Within 100 miles Within any dis…" at bounding box center [749, 182] width 174 height 37
click at [908, 170] on button "Search" at bounding box center [912, 182] width 139 height 37
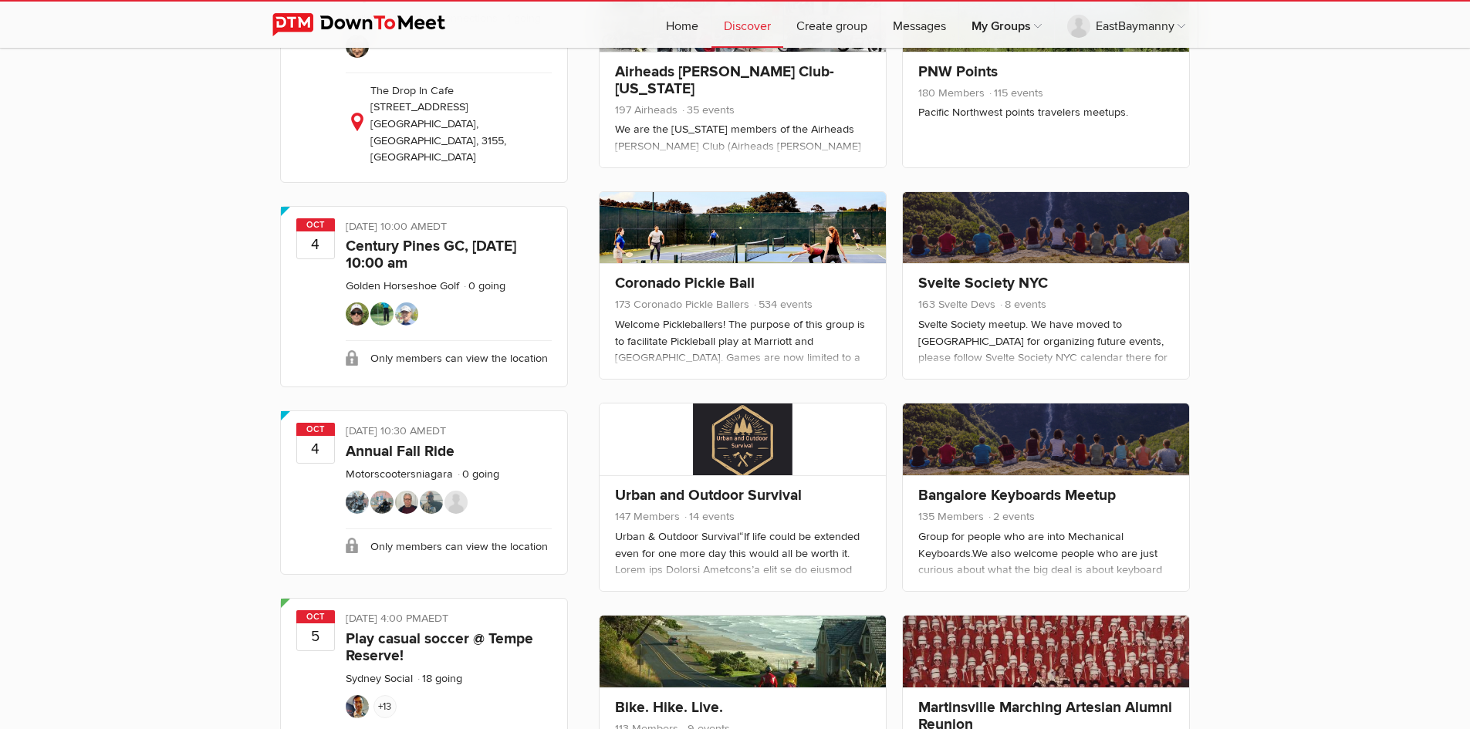
scroll to position [386, 0]
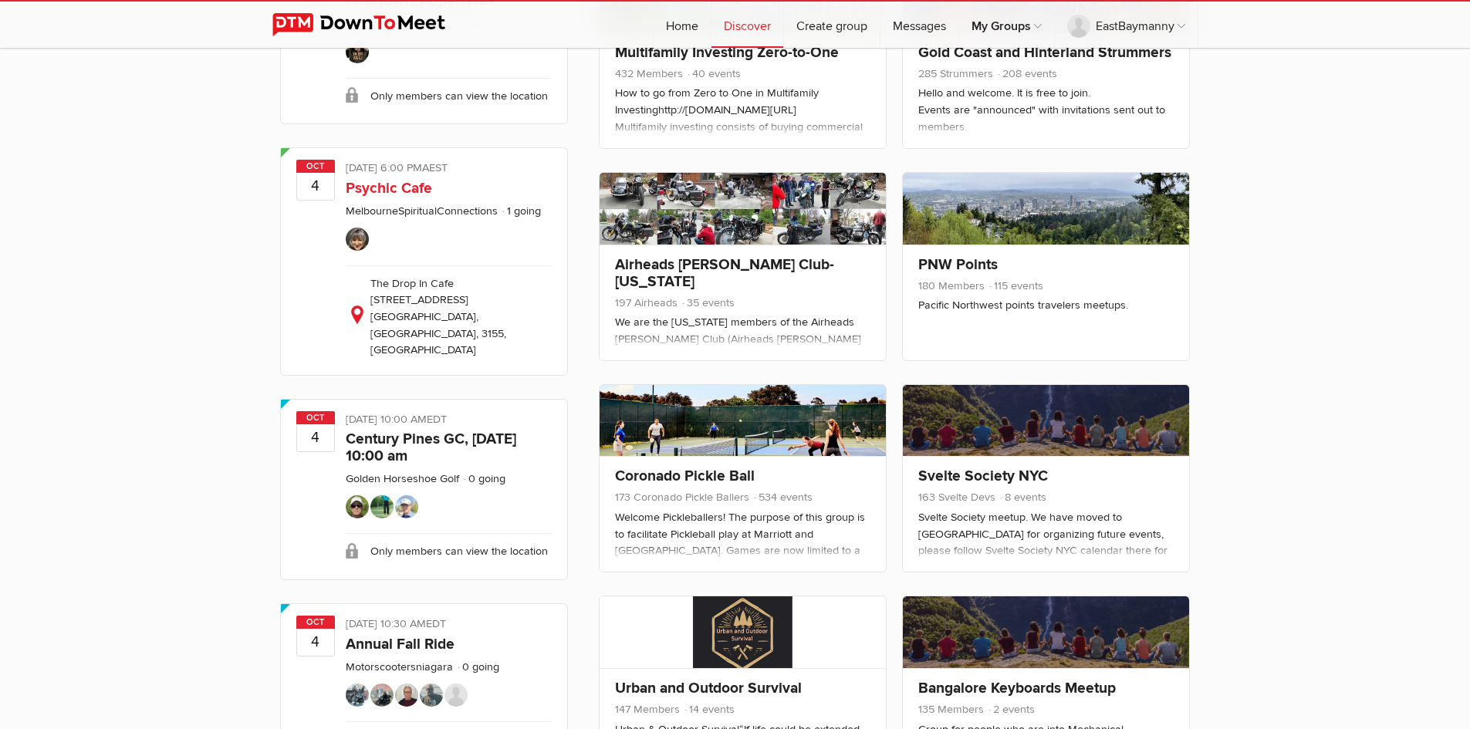
type input "Castro Valley, CA, United States"
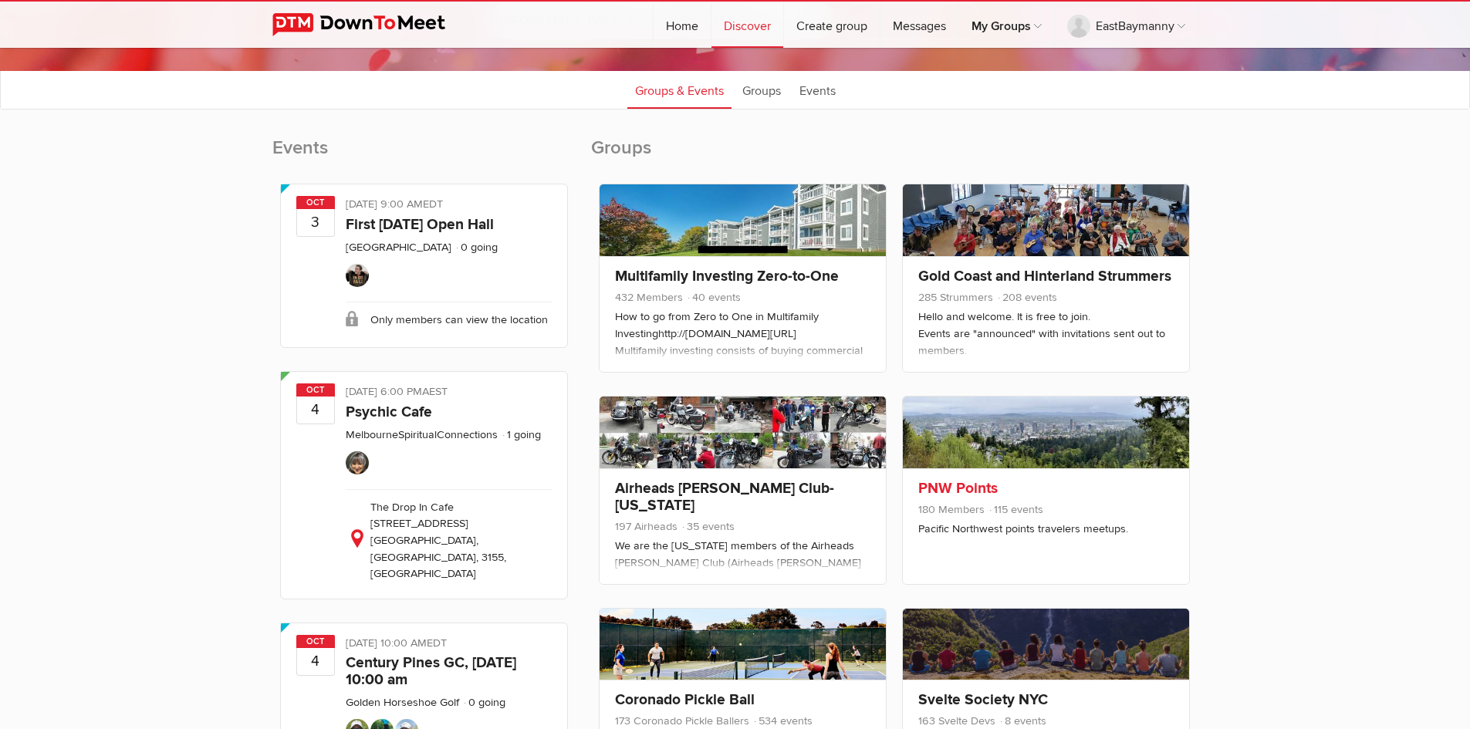
scroll to position [0, 0]
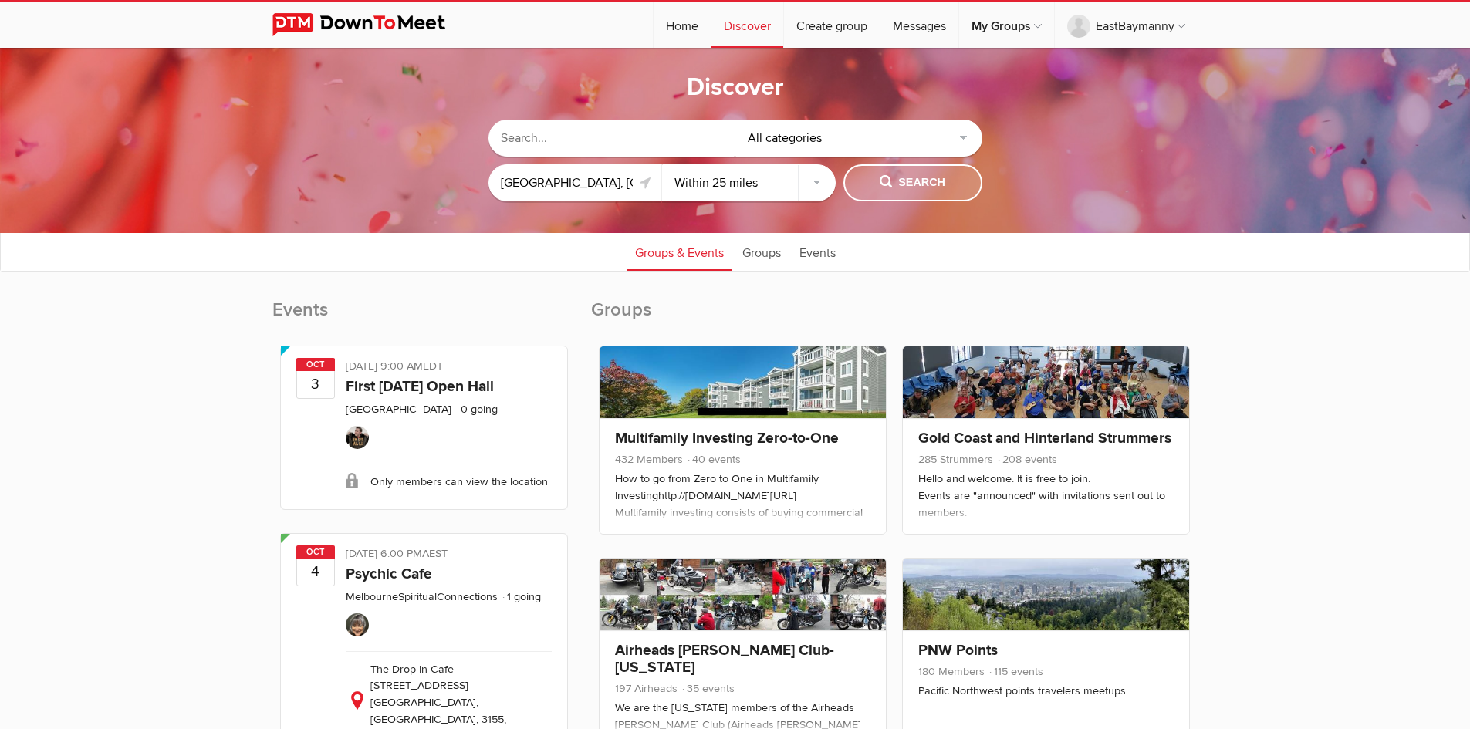
click at [905, 174] on span "Search" at bounding box center [913, 182] width 66 height 17
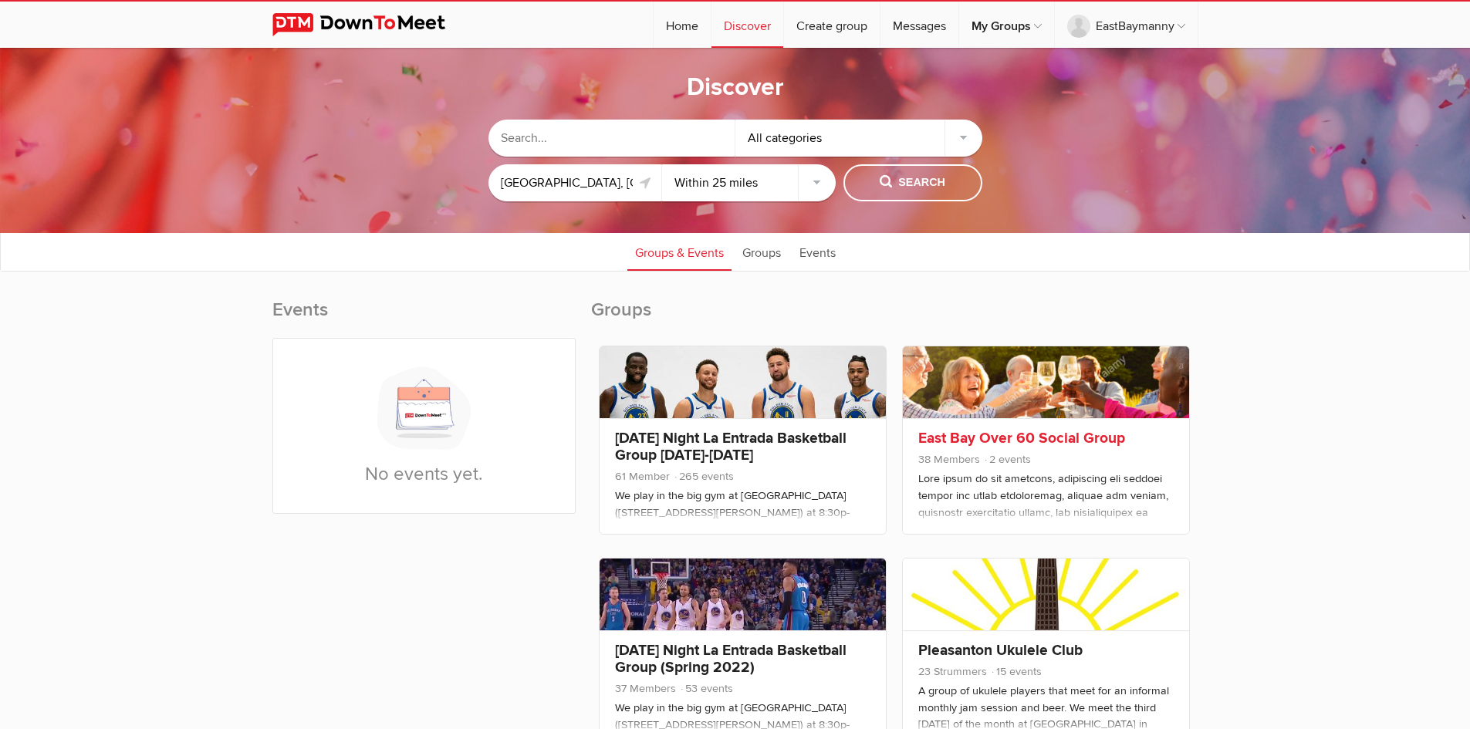
click at [1042, 432] on link "East Bay Over 60 Social Group" at bounding box center [1021, 438] width 207 height 19
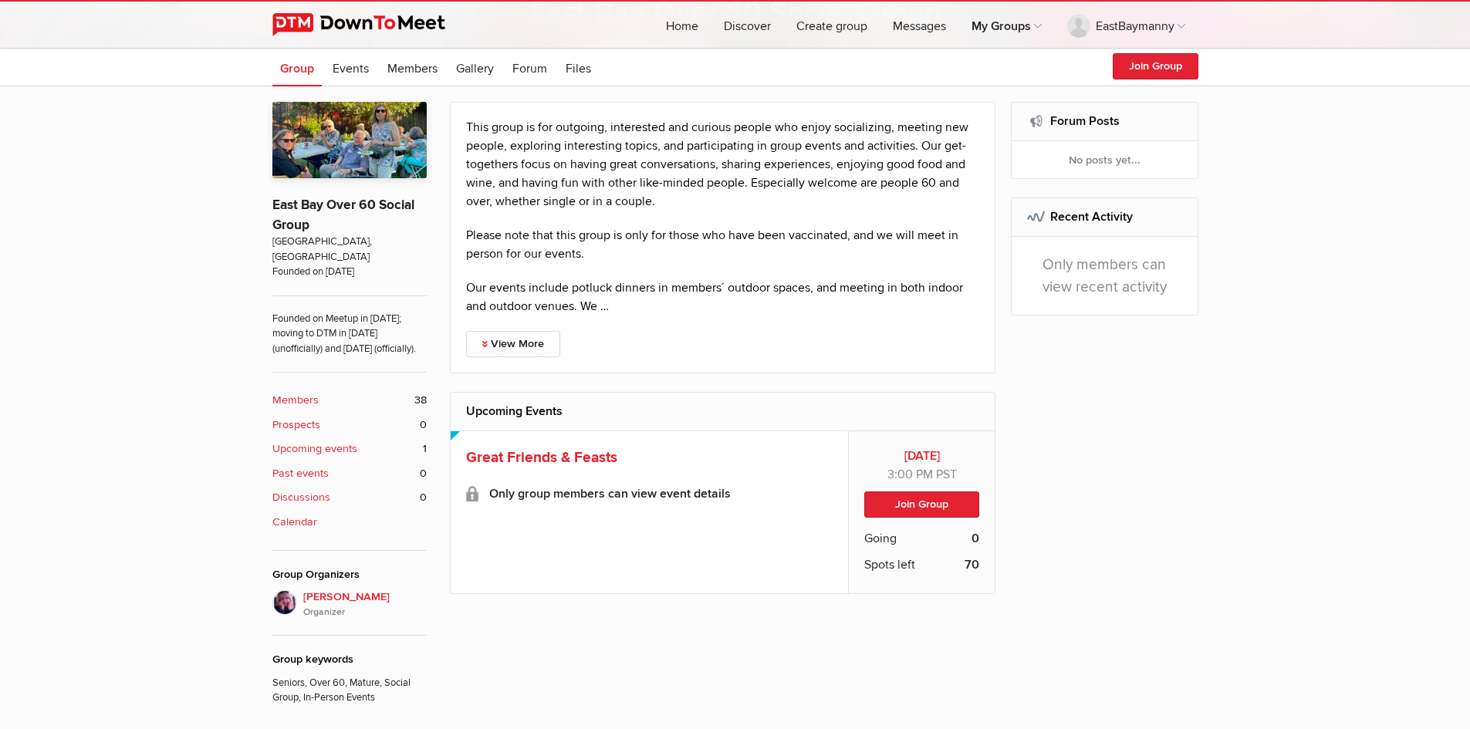
scroll to position [463, 0]
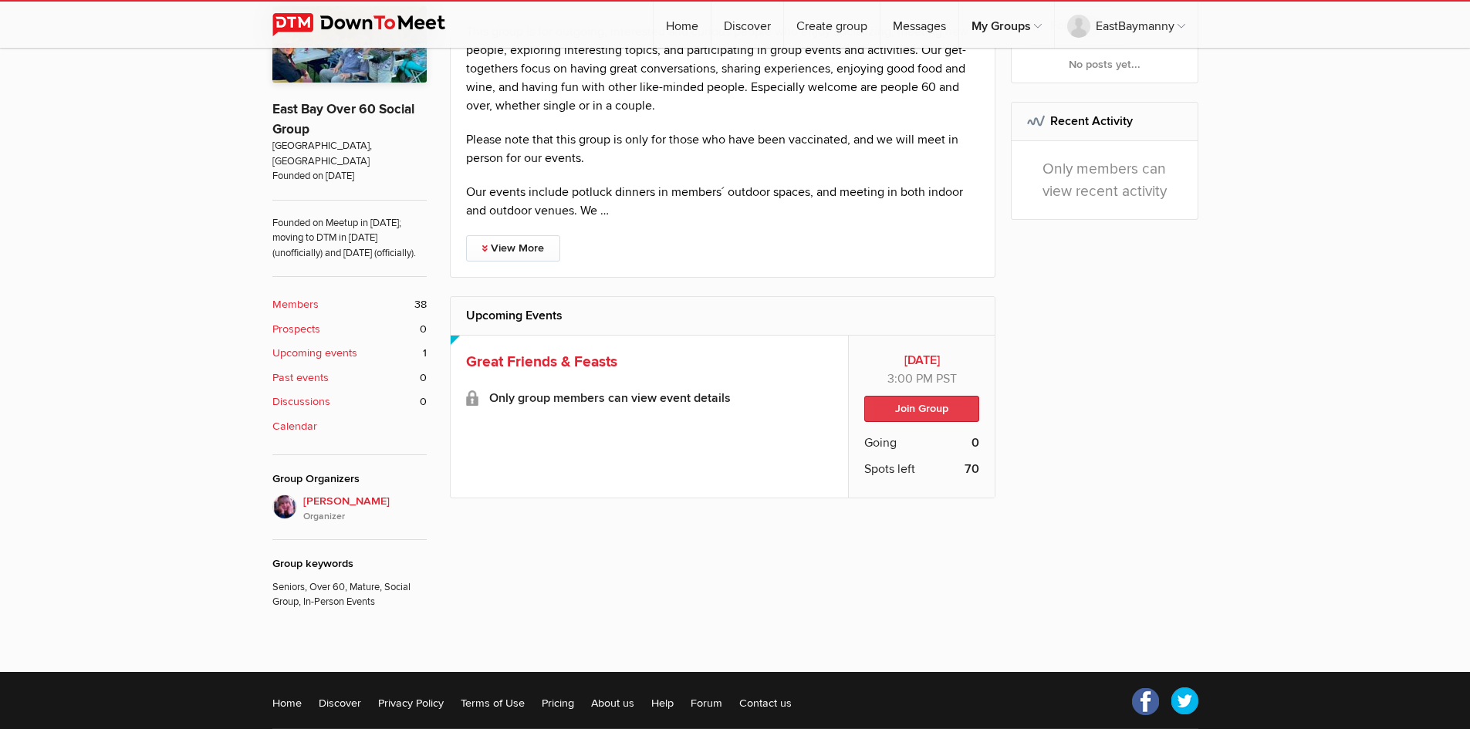
click at [929, 409] on button "Join Group" at bounding box center [921, 409] width 115 height 26
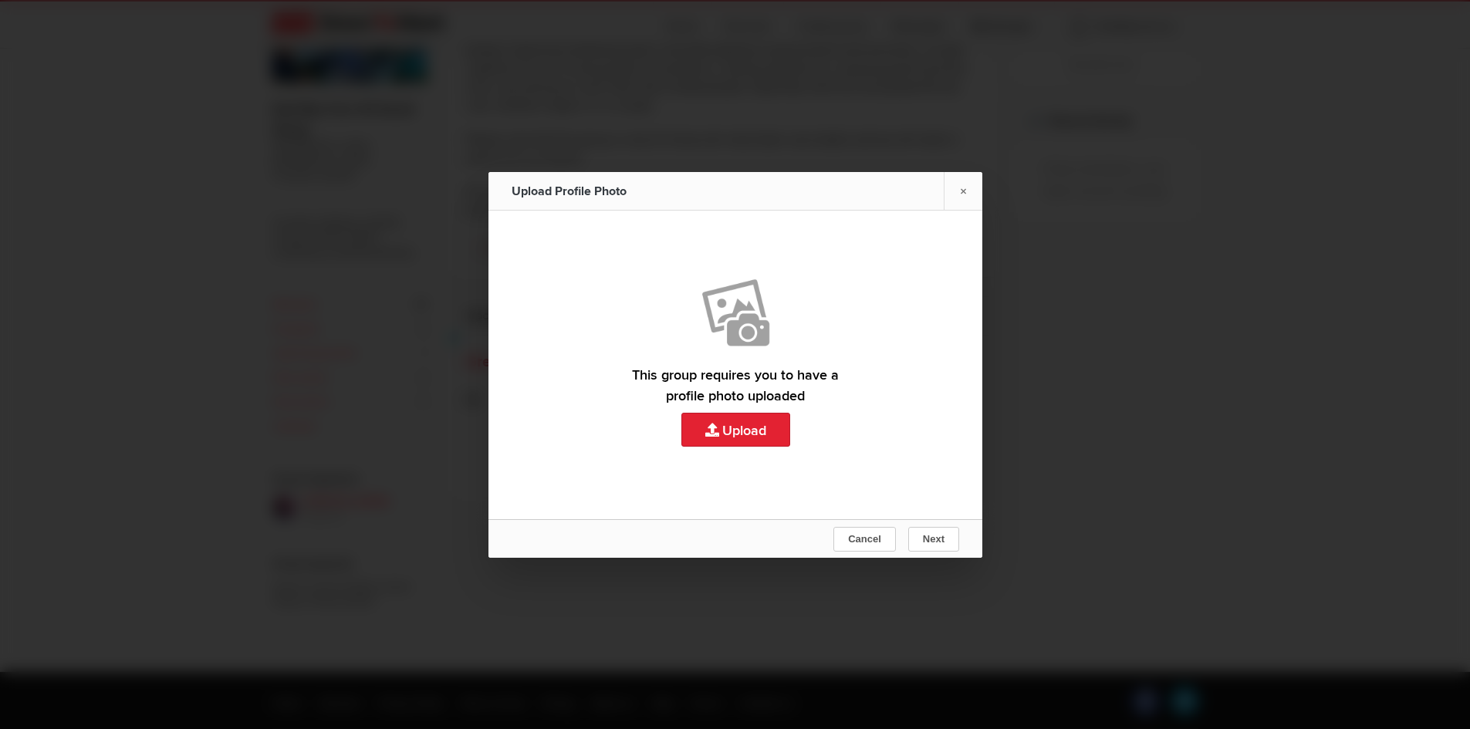
click at [735, 425] on link "Upload" at bounding box center [735, 365] width 494 height 309
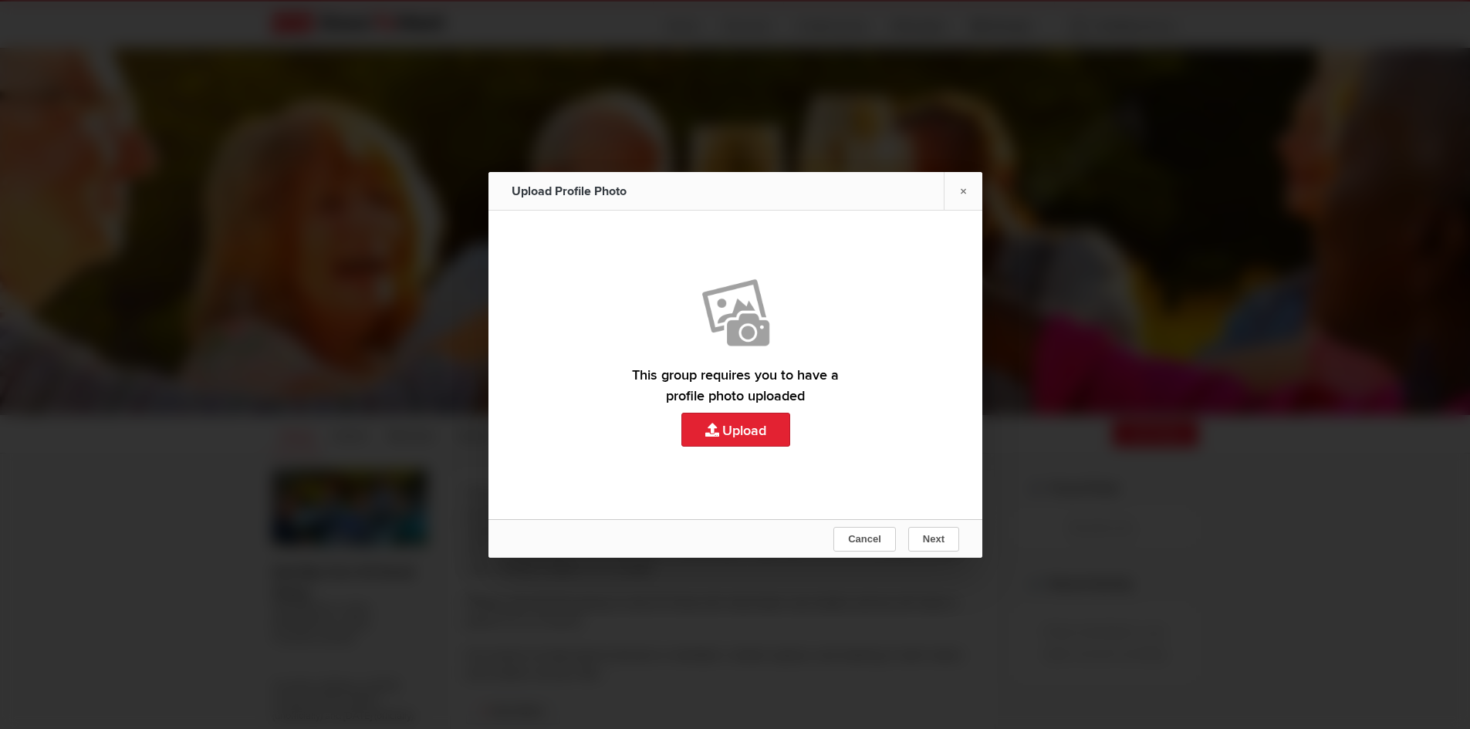
scroll to position [463, 0]
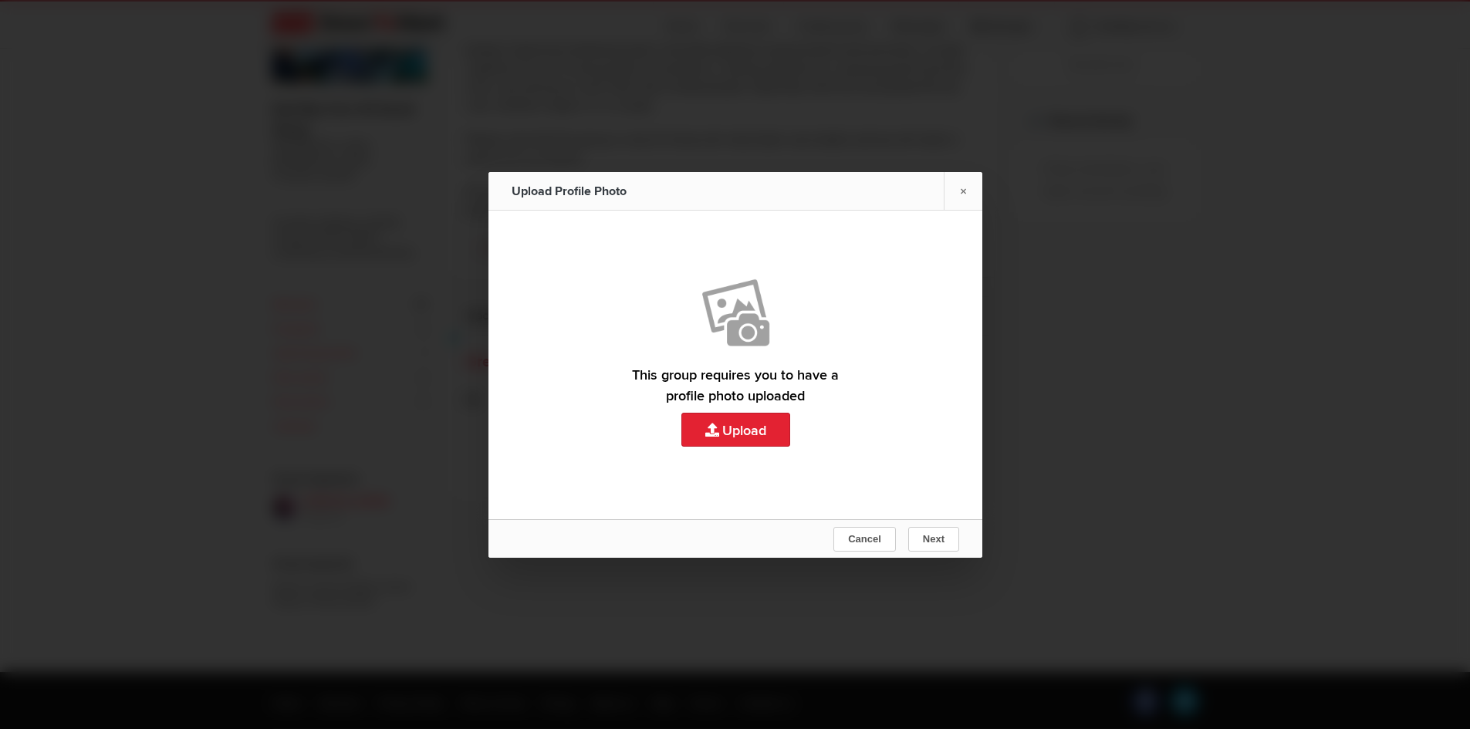
click at [729, 430] on link "Upload" at bounding box center [735, 365] width 494 height 309
click at [724, 428] on link "Upload" at bounding box center [735, 365] width 494 height 309
type input "C:\fakepath\MannyCropped.jpg"
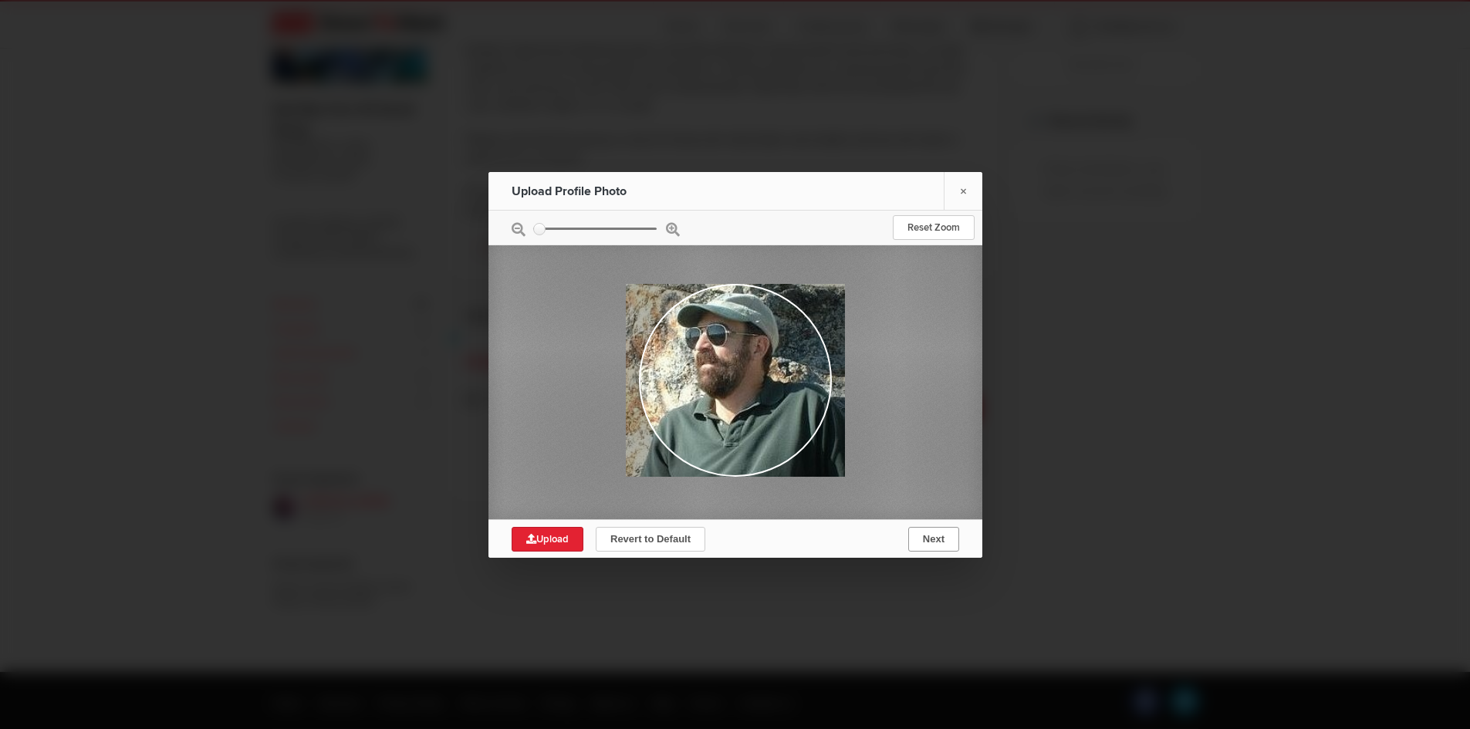
click at [931, 542] on span "Next" at bounding box center [933, 539] width 22 height 12
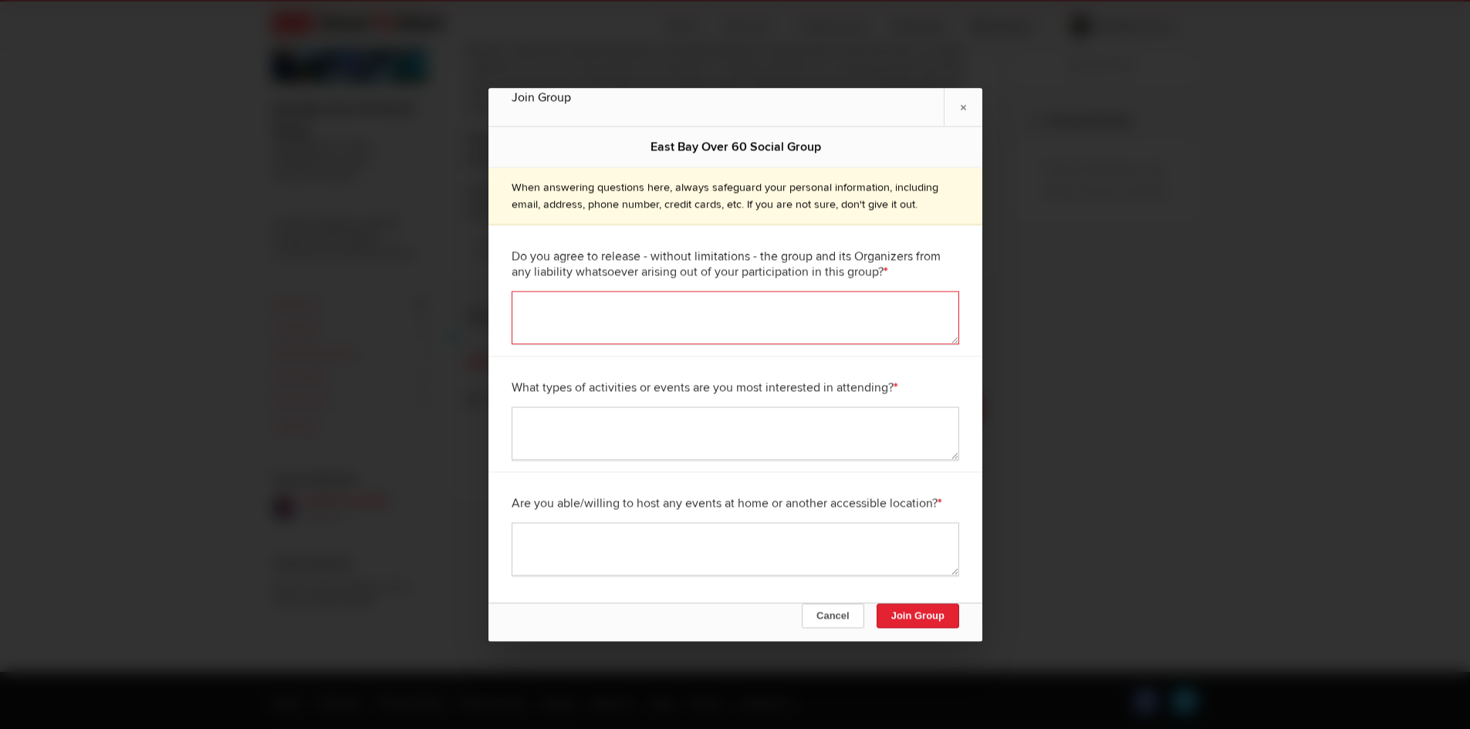
click at [571, 303] on textarea at bounding box center [735, 317] width 447 height 53
type textarea "yes"
click at [530, 419] on textarea at bounding box center [735, 433] width 447 height 53
type textarea "Trivia, game nights, social gatherings"
click at [539, 540] on textarea at bounding box center [735, 548] width 447 height 53
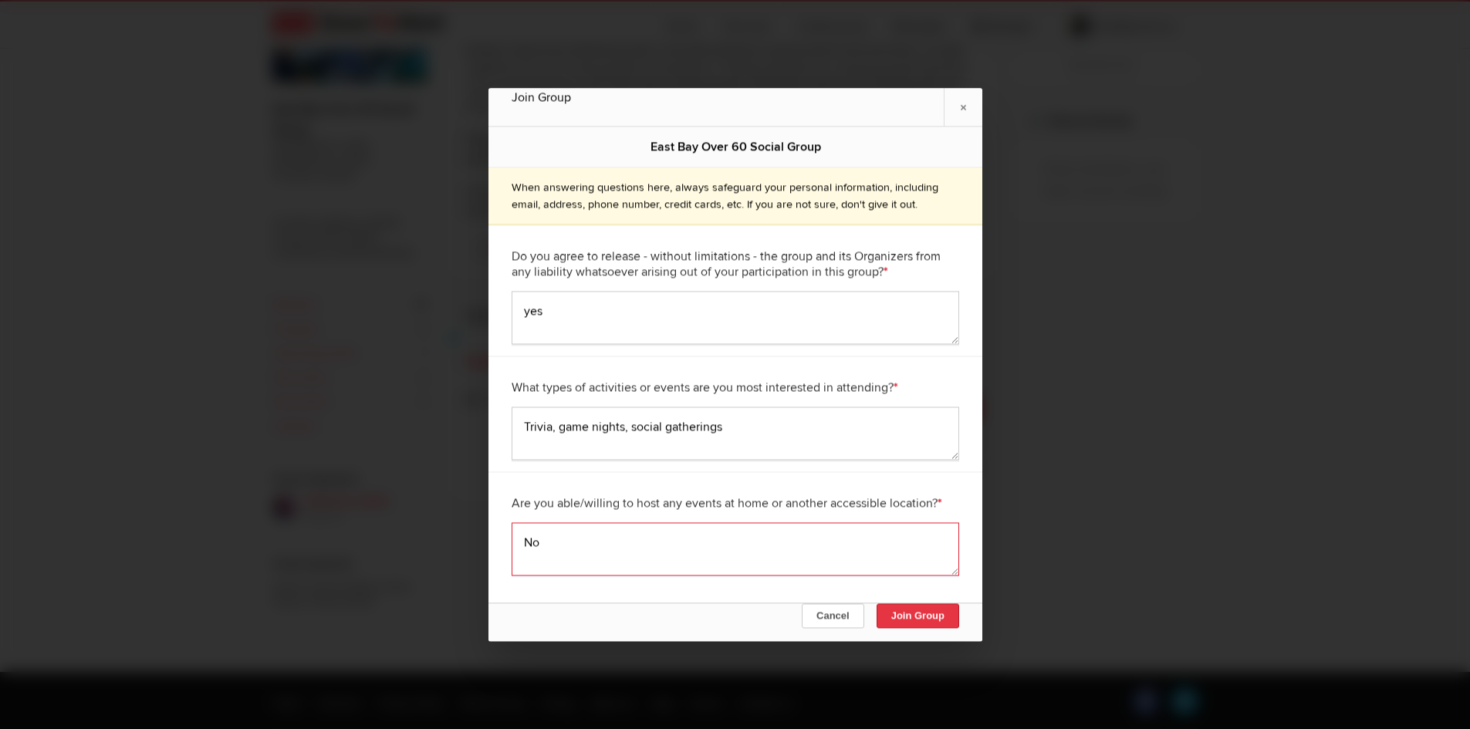
type textarea "No"
click at [915, 612] on button "Join Group" at bounding box center [917, 615] width 83 height 25
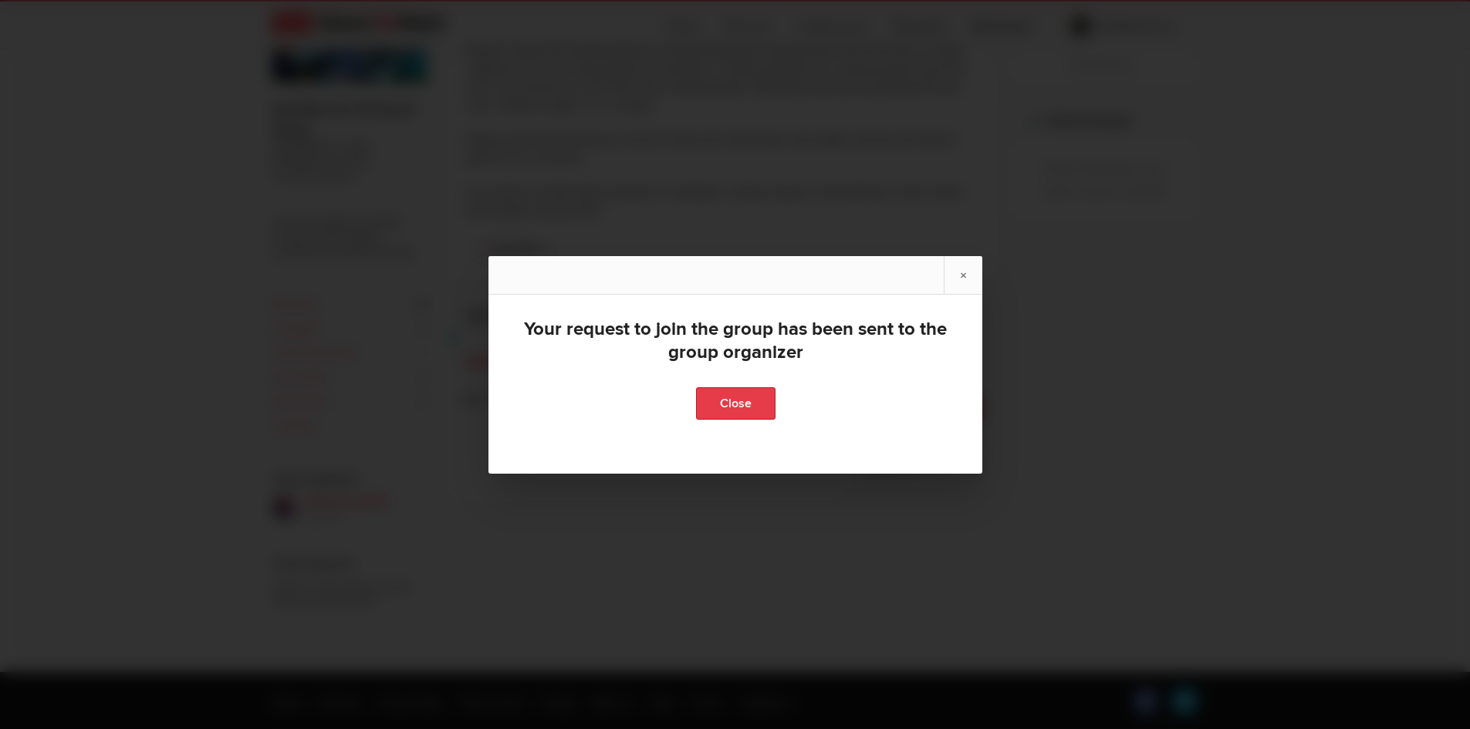
click at [724, 410] on link "Close" at bounding box center [734, 403] width 79 height 32
